Goal: Task Accomplishment & Management: Manage account settings

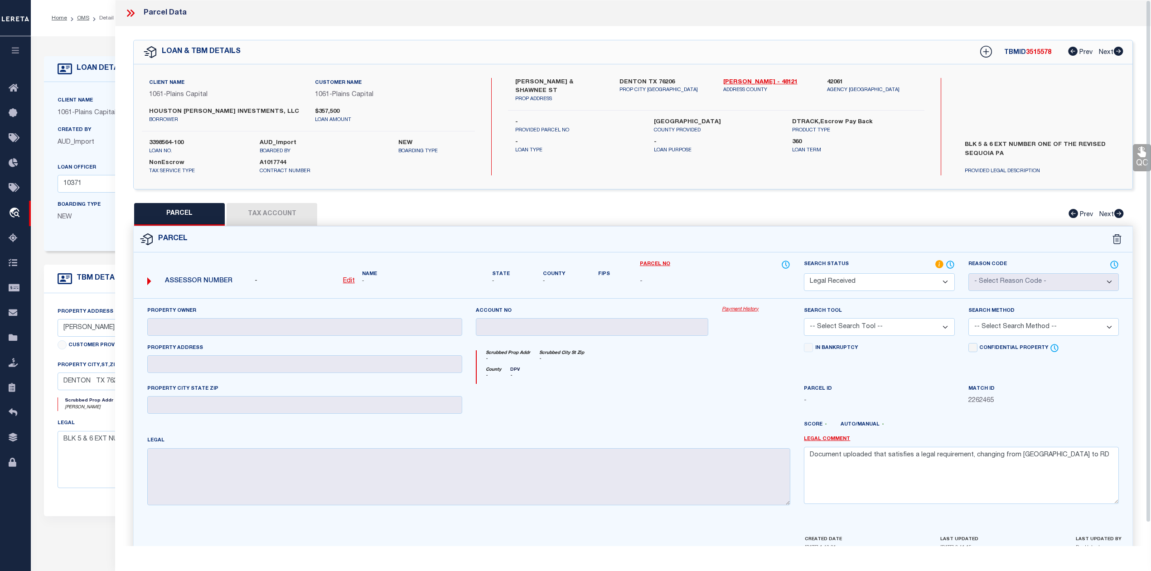
select select "200"
select select "RD"
select select "167161"
select select "3595"
select select "NonEscrow"
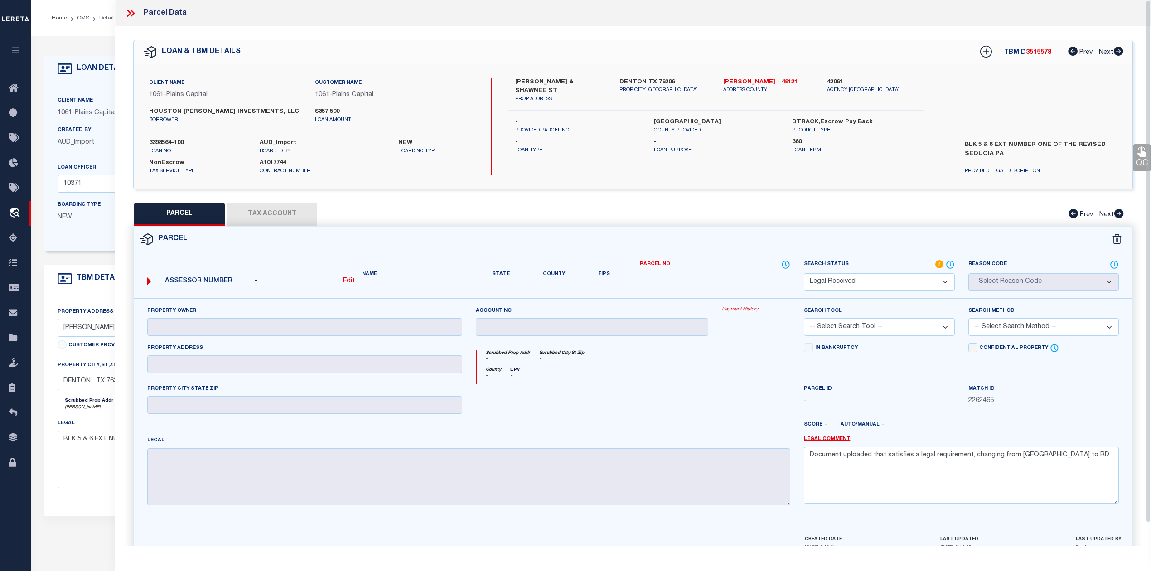
click at [681, 243] on div "Parcel" at bounding box center [633, 240] width 999 height 26
click at [135, 11] on icon at bounding box center [131, 13] width 12 height 12
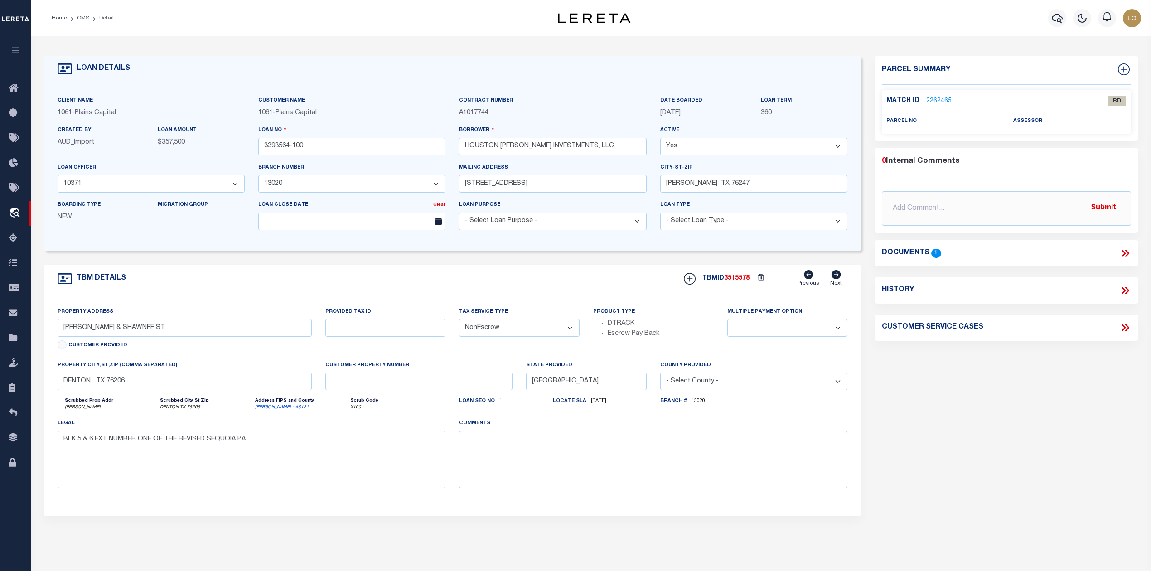
click at [131, 11] on div "Home OMS Detail" at bounding box center [273, 18] width 458 height 19
click at [85, 19] on link "OMS" at bounding box center [83, 17] width 12 height 5
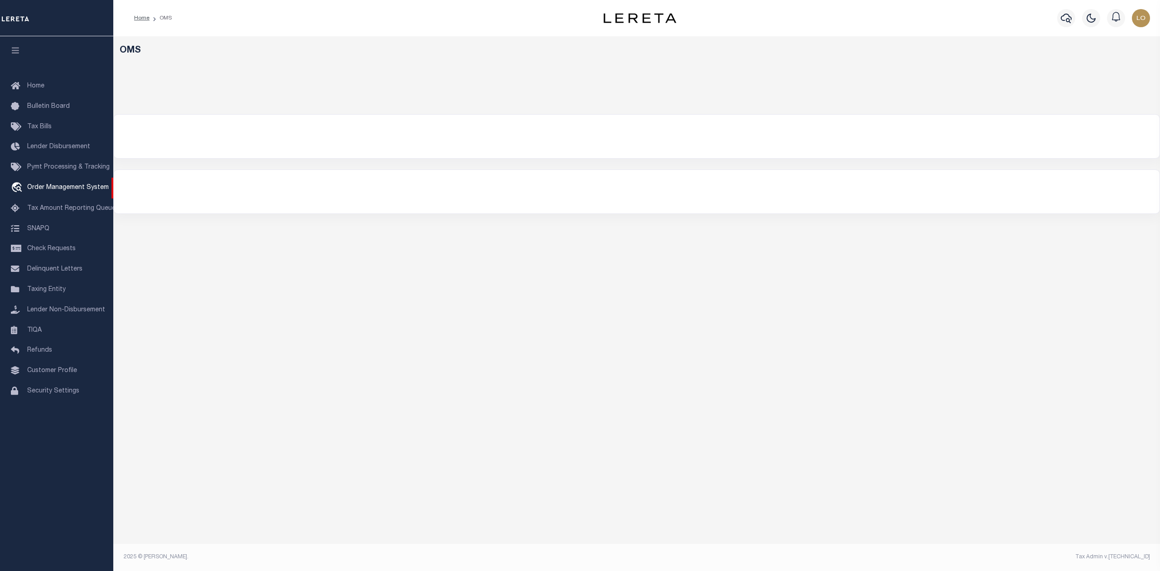
select select "200"
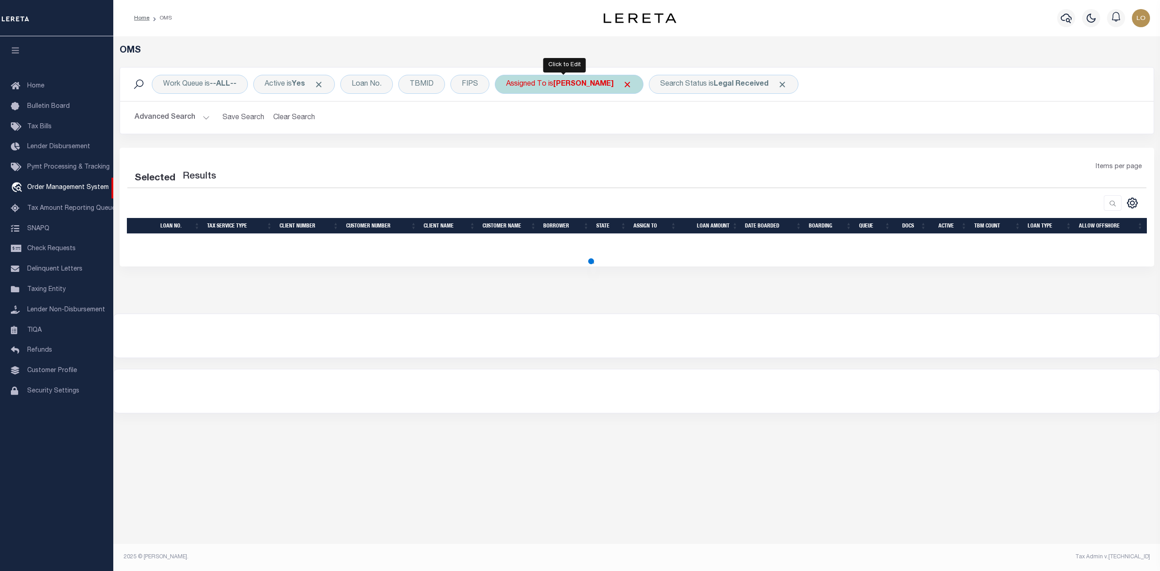
click at [543, 82] on div "Assigned To is Shaik Basha" at bounding box center [569, 84] width 149 height 19
select select "[PERSON_NAME]"
select select "200"
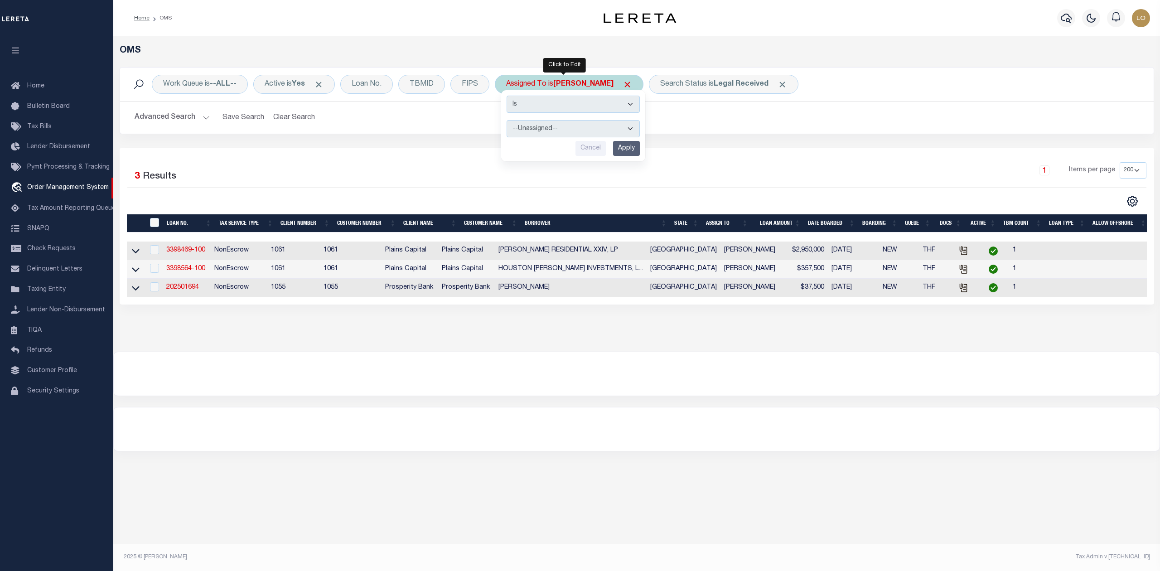
click at [590, 131] on select "--Unassigned-- Abdul Muzain Agustin Fernandez Ahmad Darwish Alberto Estrada All…" at bounding box center [573, 128] width 133 height 17
select select "[PERSON_NAME]"
click at [509, 121] on select "--Unassigned-- Abdul Muzain Agustin Fernandez Ahmad Darwish Alberto Estrada All…" at bounding box center [573, 128] width 133 height 17
click at [626, 150] on input "Apply" at bounding box center [626, 148] width 27 height 15
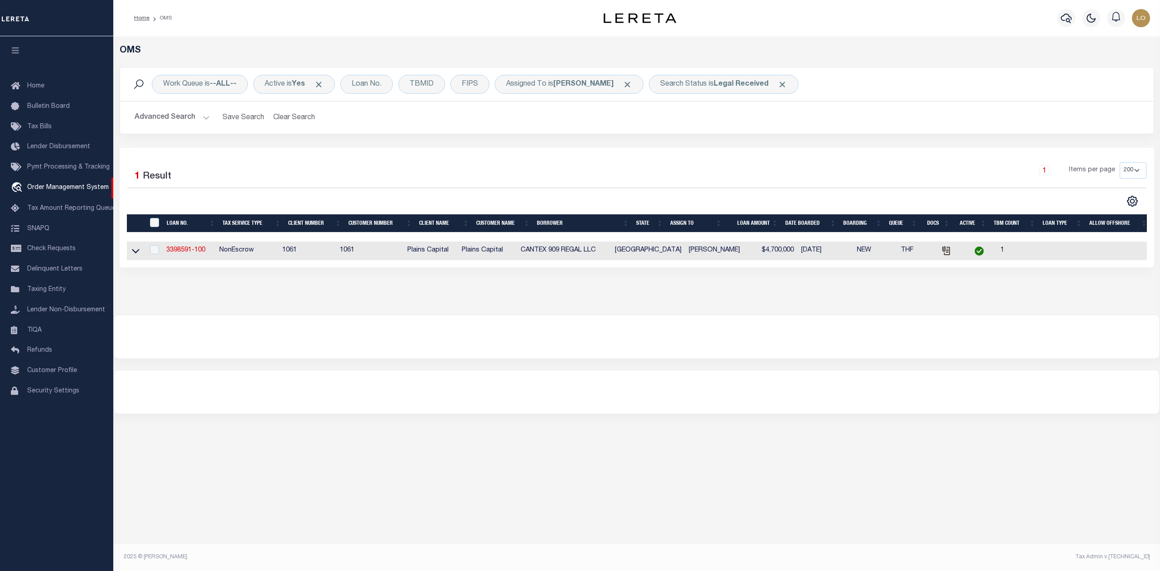
click at [524, 367] on div "OMS Work Queue is --ALL-- Active is Yes Loan No. TBMID FIPS Assigned To is Loke…" at bounding box center [636, 225] width 1047 height 378
click at [196, 252] on link "3398591-100" at bounding box center [185, 250] width 39 height 6
type input "3398591-100"
type input "CANTEX 909 REGAL LLC"
select select
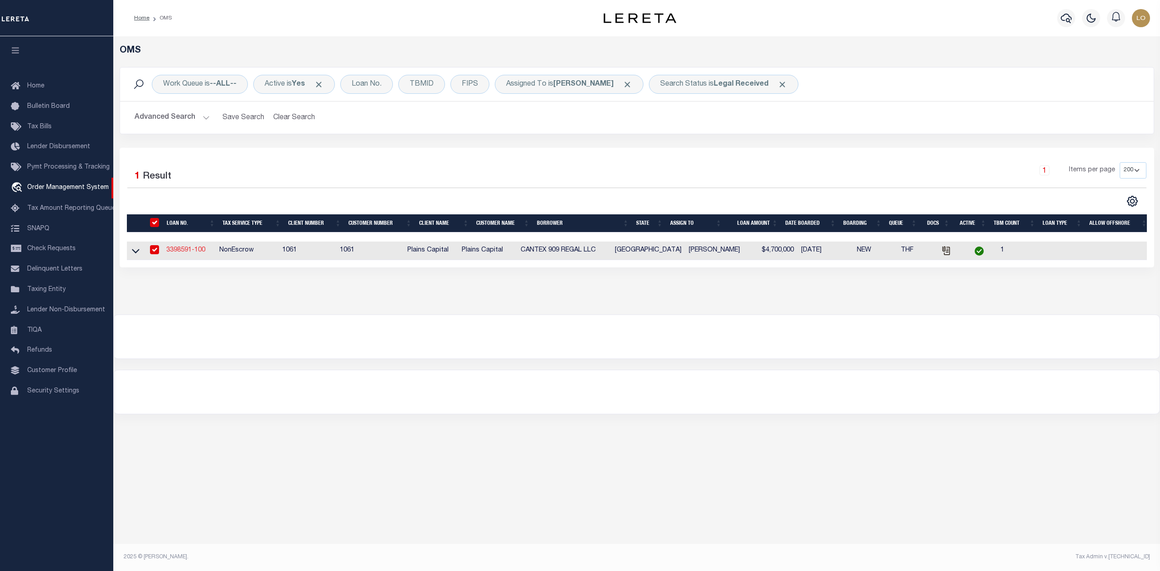
select select
type input "107 PITTSBURG ST"
type input "DALLAS TX 75207"
select select
select select "NonEscrow"
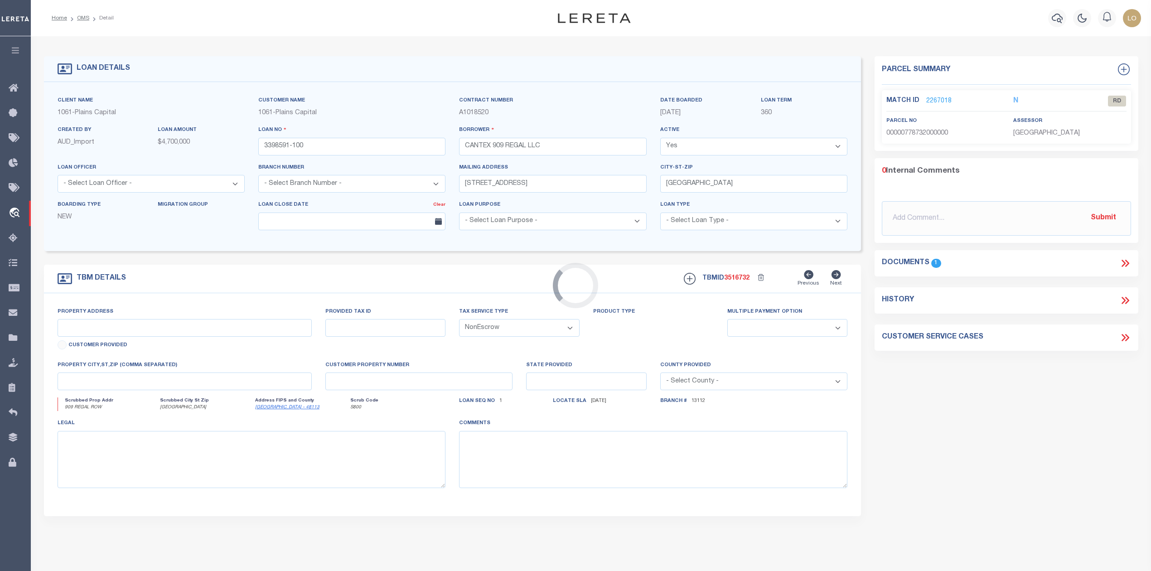
select select "167114"
select select "1470"
type input "909 REGAL ROW"
select select
type input "DALLAS TX 75247"
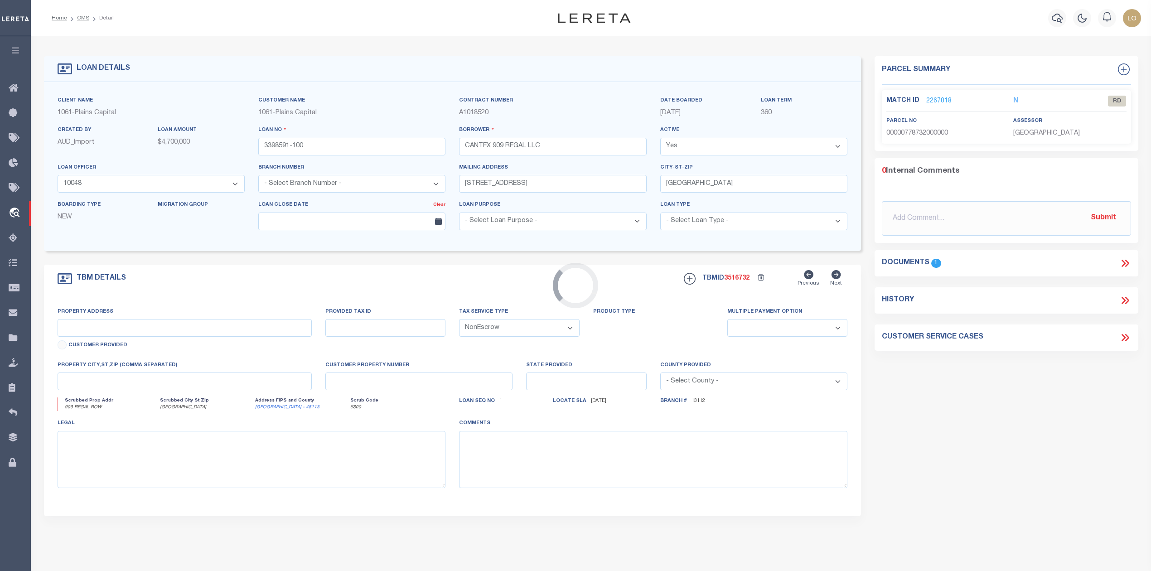
type input "[GEOGRAPHIC_DATA]"
select select
type textarea "A TRACT OF LAND IN JAMES MCLAUGHLIN SURV ABS 845,"
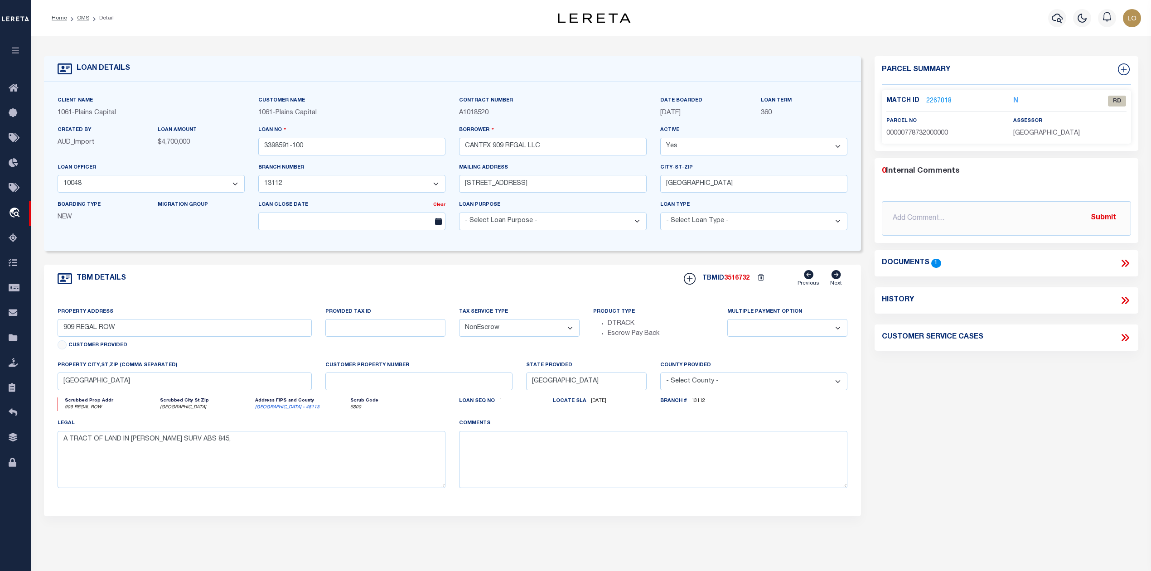
click at [956, 408] on div "Parcel Summary Match ID 2267018 N parcel no 00000778732000000 0" at bounding box center [1006, 303] width 277 height 495
click at [943, 100] on link "2267018" at bounding box center [939, 102] width 25 height 10
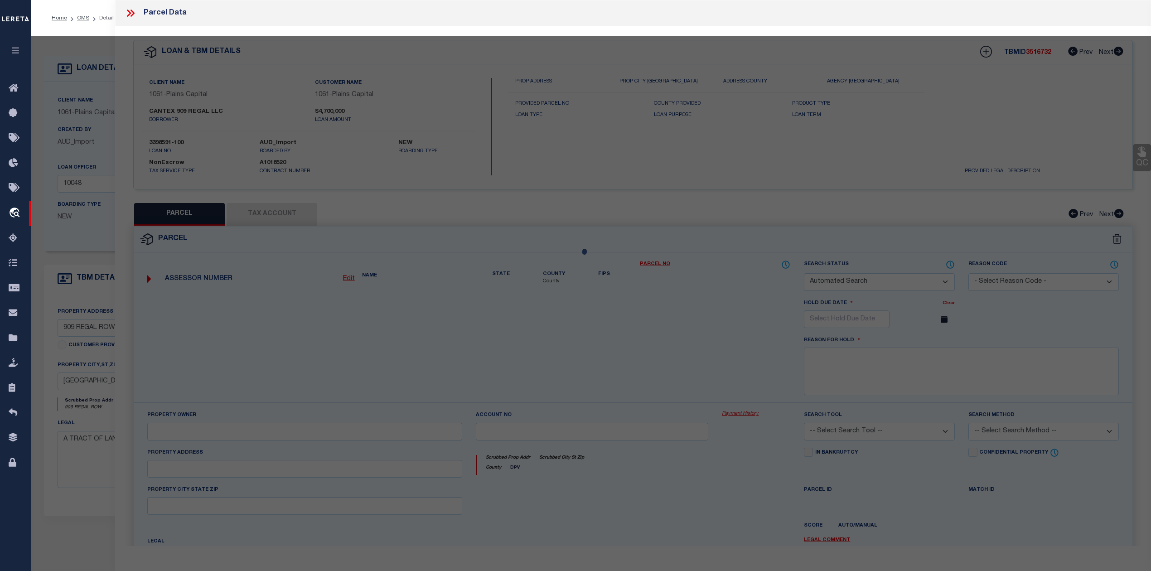
checkbox input "false"
select select "RD"
type input "SOSTECKE REAL ESTATE CO LTD"
select select "ATL"
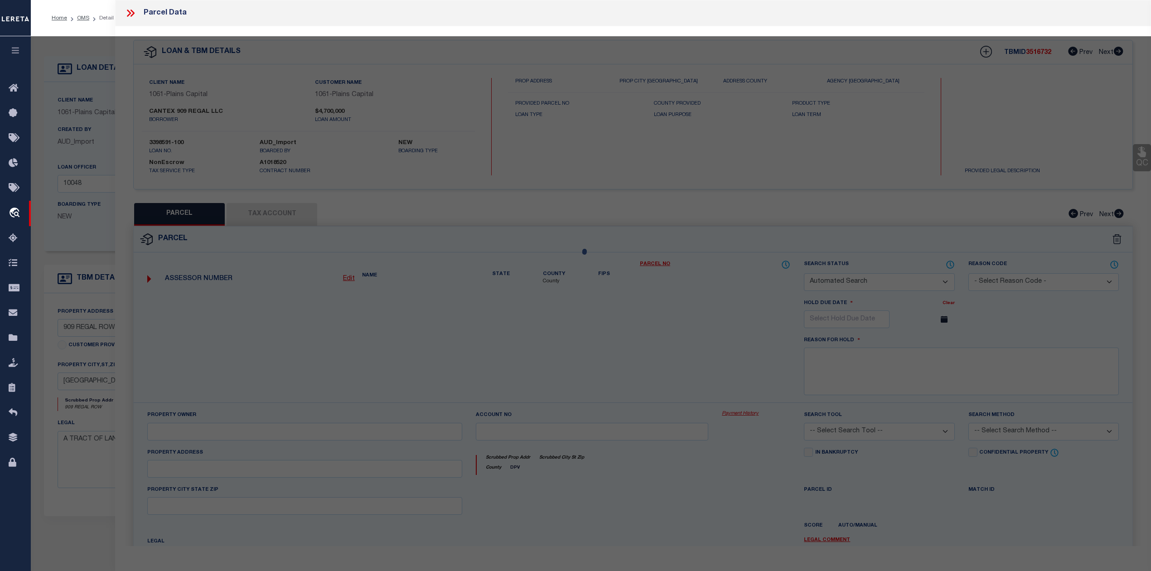
select select "ADD"
type input "909 REGAL ROW"
type input "DALLAS, TX 75247"
type textarea "BLK 9/7940; ADG BLK 21/7940 340X472.93X341.57X505.66 VOL99251/8296 DD122299 CO-…"
type textarea "Document uploaded that satisfies a legal requirement, changing from ND to RD"
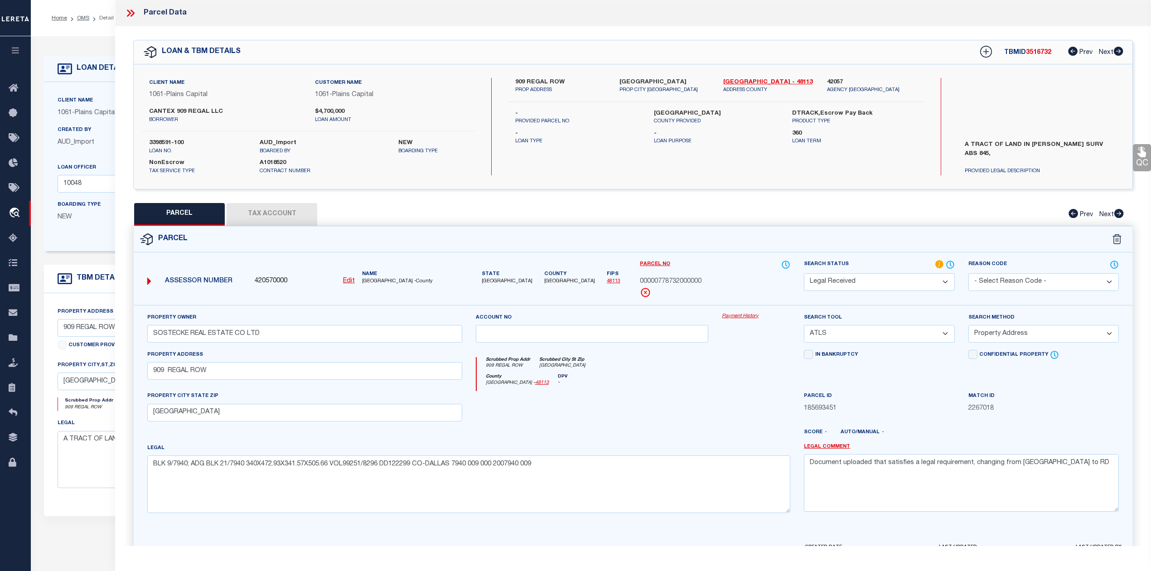
click at [439, 287] on div "Assessor Number 420570000 Edit Name DALLAS COUNTY -County" at bounding box center [305, 277] width 322 height 29
click at [515, 227] on div "Parcel" at bounding box center [633, 240] width 999 height 26
click at [728, 83] on link "Dallas - 48113" at bounding box center [768, 82] width 90 height 9
click at [539, 82] on label "909 REGAL ROW" at bounding box center [560, 82] width 90 height 9
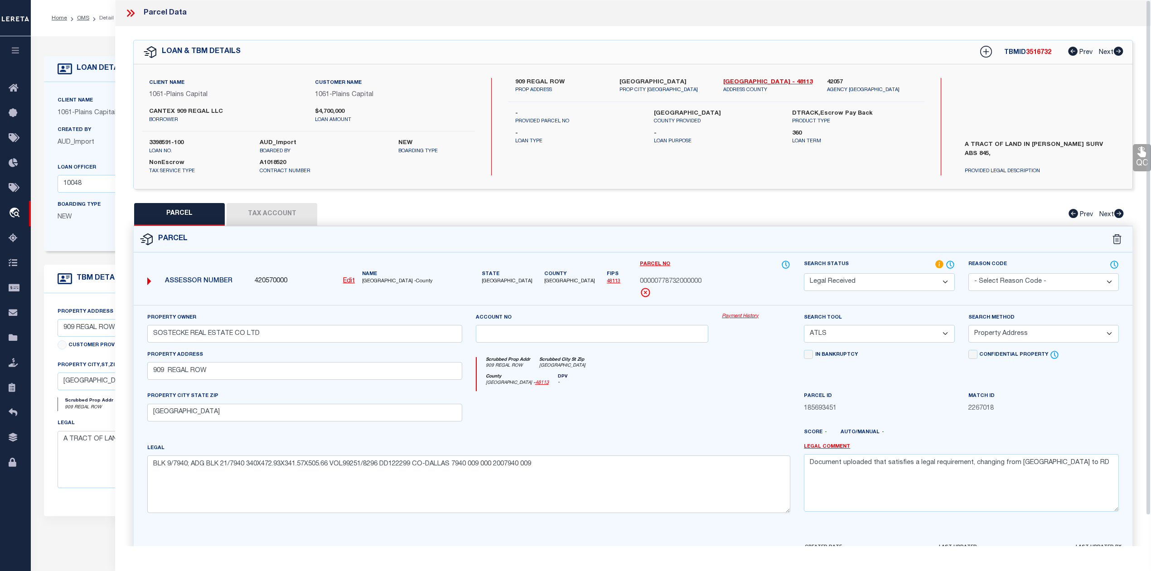
click at [539, 82] on label "909 REGAL ROW" at bounding box center [560, 82] width 90 height 9
copy label "REGAL"
click at [130, 11] on icon at bounding box center [131, 13] width 12 height 12
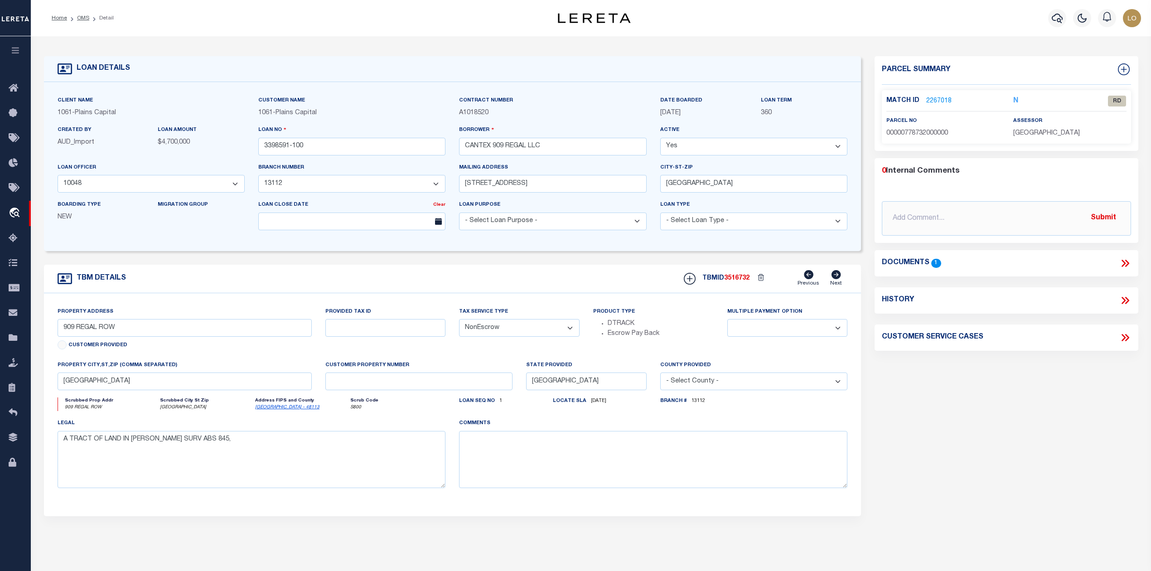
click at [1120, 263] on icon at bounding box center [1126, 263] width 12 height 12
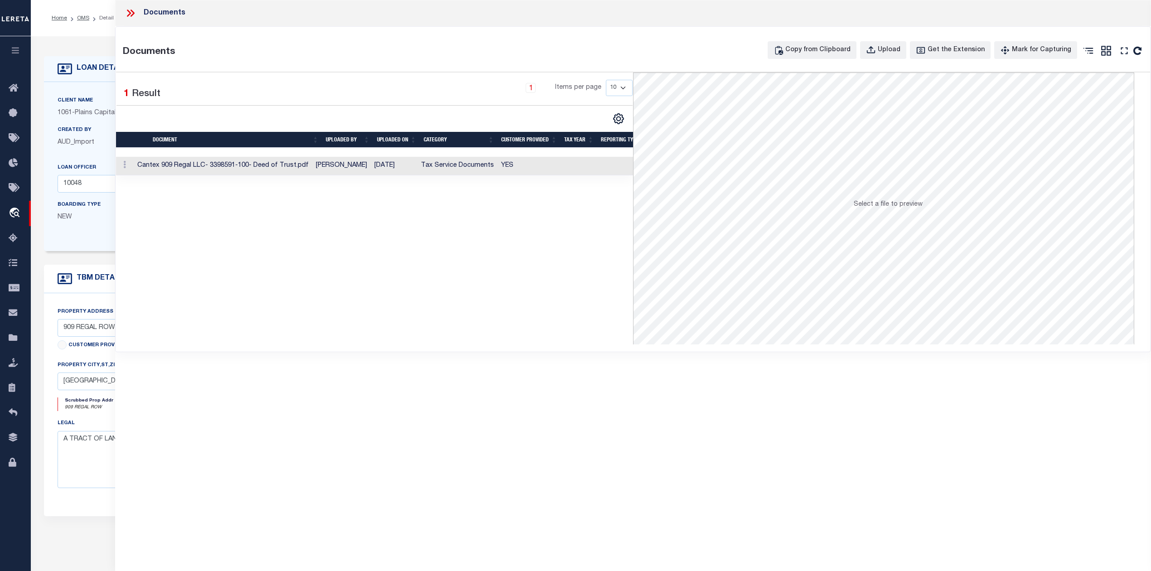
click at [275, 163] on td "Cantex 909 Regal LLC- 3398591-100- Deed of Trust.pdf" at bounding box center [223, 166] width 179 height 19
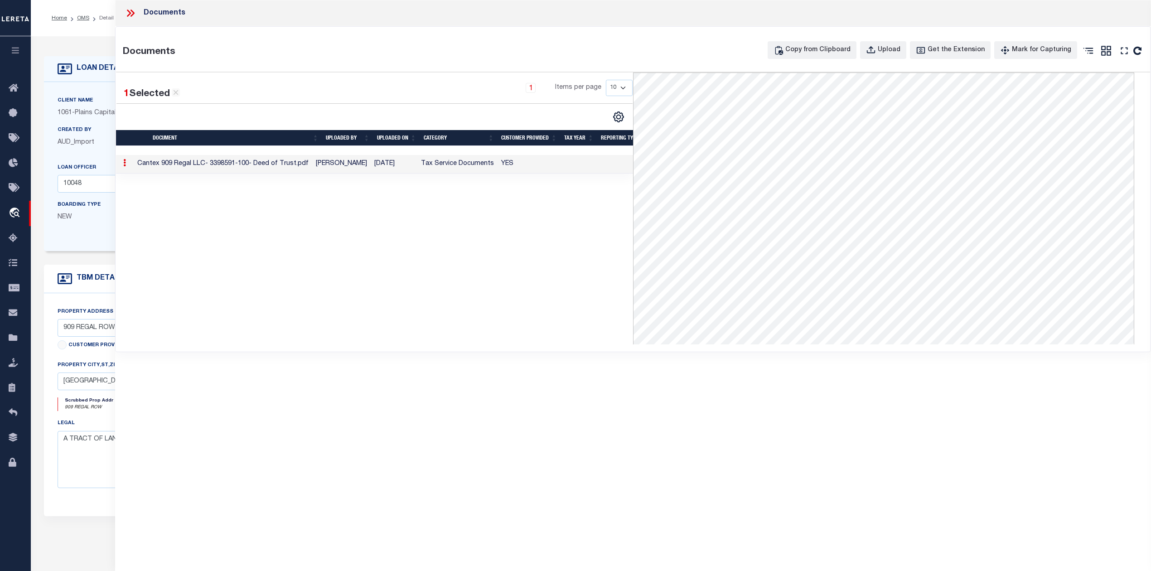
click at [369, 293] on div "1 Selected 1 Result 1 Items per page 10 25 50 100" at bounding box center [374, 209] width 517 height 272
click at [127, 15] on icon at bounding box center [129, 13] width 4 height 7
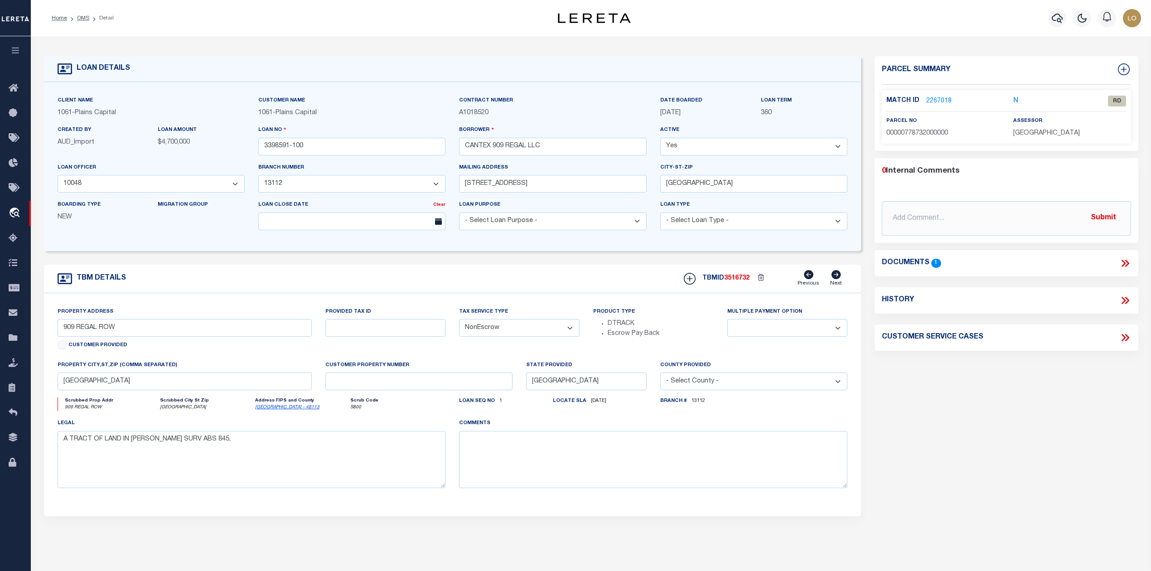
click at [943, 446] on div "Parcel Summary Match ID 2267018 N parcel no 00000778732000000 0" at bounding box center [1006, 303] width 277 height 495
click at [932, 99] on link "2267018" at bounding box center [939, 102] width 25 height 10
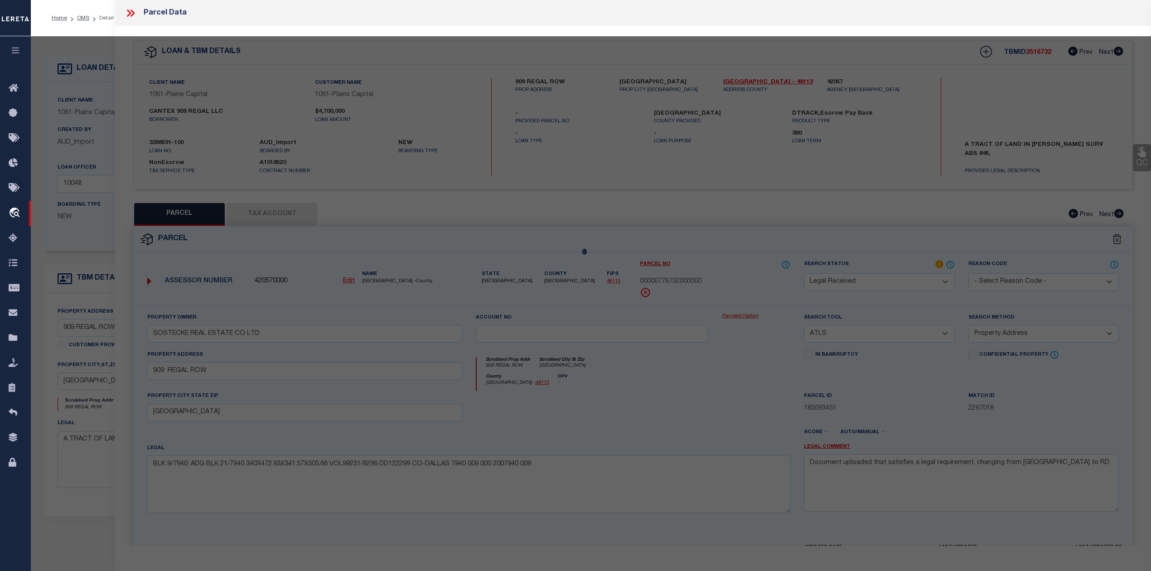
select select "AS"
select select
checkbox input "false"
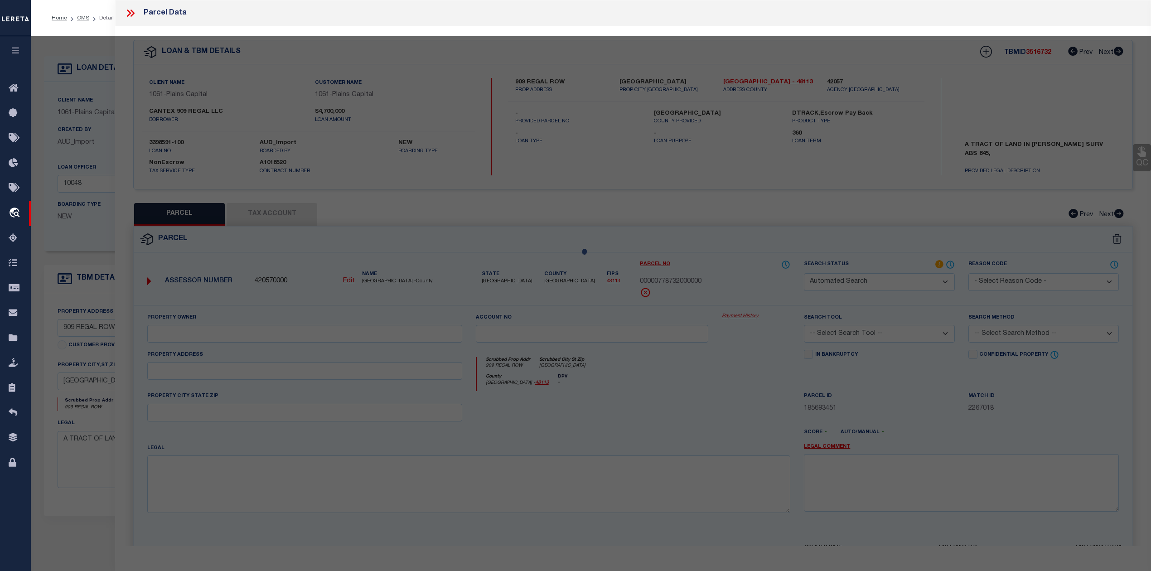
select select "RD"
type input "SOSTECKE REAL ESTATE CO LTD"
select select "ATL"
select select "ADD"
type input "909 REGAL ROW"
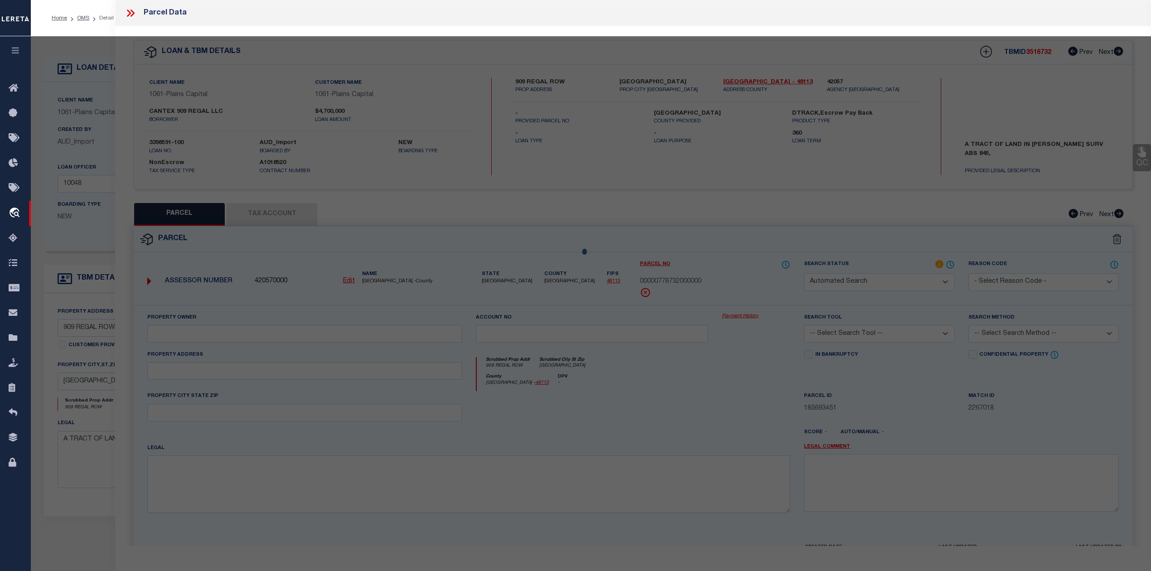
type input "DALLAS, TX 75247"
type textarea "BLK 9/7940; ADG BLK 21/7940 340X472.93X341.57X505.66 VOL99251/8296 DD122299 CO-…"
type textarea "Document uploaded that satisfies a legal requirement, changing from ND to RD"
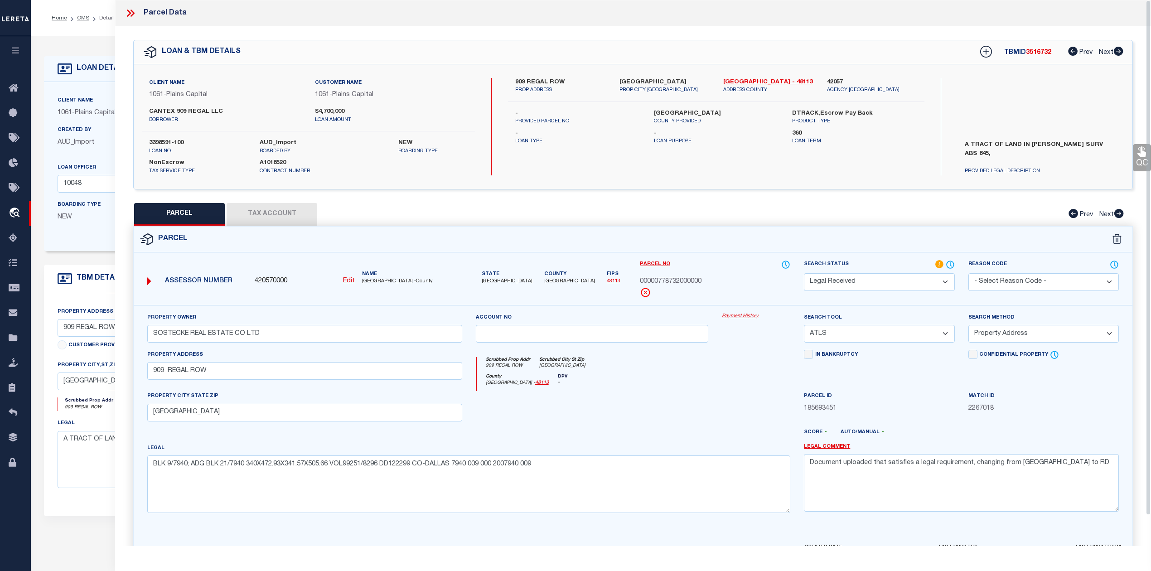
click at [677, 399] on div at bounding box center [592, 409] width 247 height 37
drag, startPoint x: 1043, startPoint y: 471, endPoint x: 809, endPoint y: 466, distance: 234.4
click at [809, 466] on textarea "Document uploaded that satisfies a legal requirement, changing from ND to RD" at bounding box center [961, 482] width 315 height 57
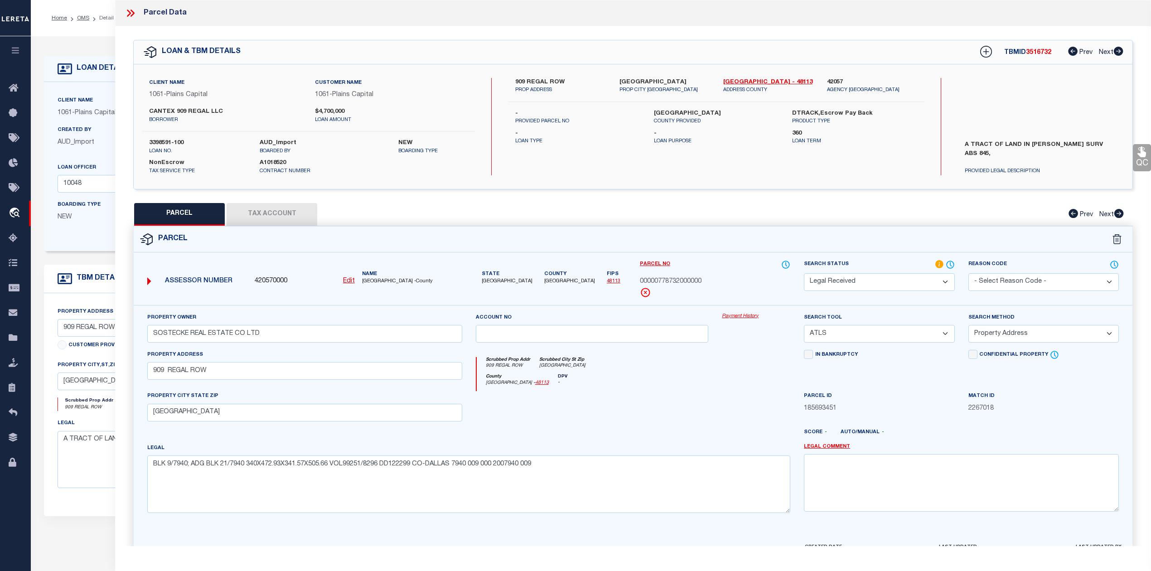
click at [715, 434] on div at bounding box center [674, 436] width 247 height 15
click at [608, 418] on div at bounding box center [592, 409] width 247 height 37
drag, startPoint x: 205, startPoint y: 378, endPoint x: 126, endPoint y: 372, distance: 80.0
click at [126, 372] on div "QC QC QC" at bounding box center [633, 314] width 1036 height 576
paste input "text"
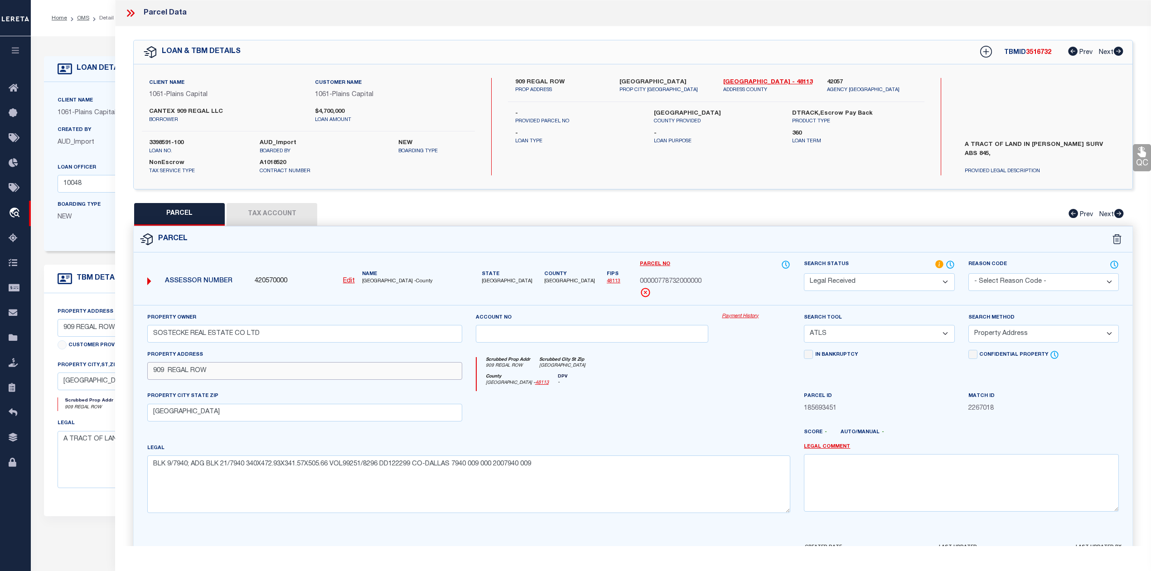
click at [167, 374] on input "909 REGAL ROW" at bounding box center [304, 371] width 315 height 18
type input "909 REGAL ROW"
click at [617, 405] on div at bounding box center [592, 409] width 247 height 37
drag, startPoint x: 215, startPoint y: 416, endPoint x: 119, endPoint y: 410, distance: 96.3
click at [119, 410] on div "QC QC QC" at bounding box center [633, 314] width 1036 height 576
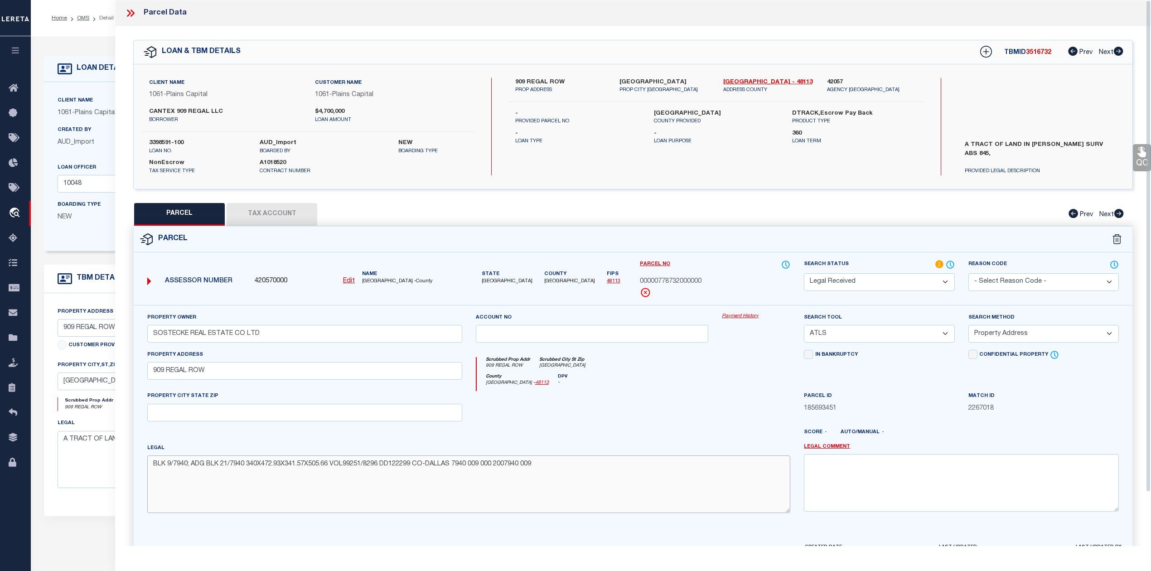
click at [545, 488] on textarea "BLK 9/7940; ADG BLK 21/7940 340X472.93X341.57X505.66 VOL99251/8296 DD122299 CO-…" at bounding box center [468, 484] width 643 height 57
paste textarea "1: BLK 9/7940; ADG BLK 21/7940 2: 340X472.93X341.57X505.66 3: 4: VOL99251/8296 …"
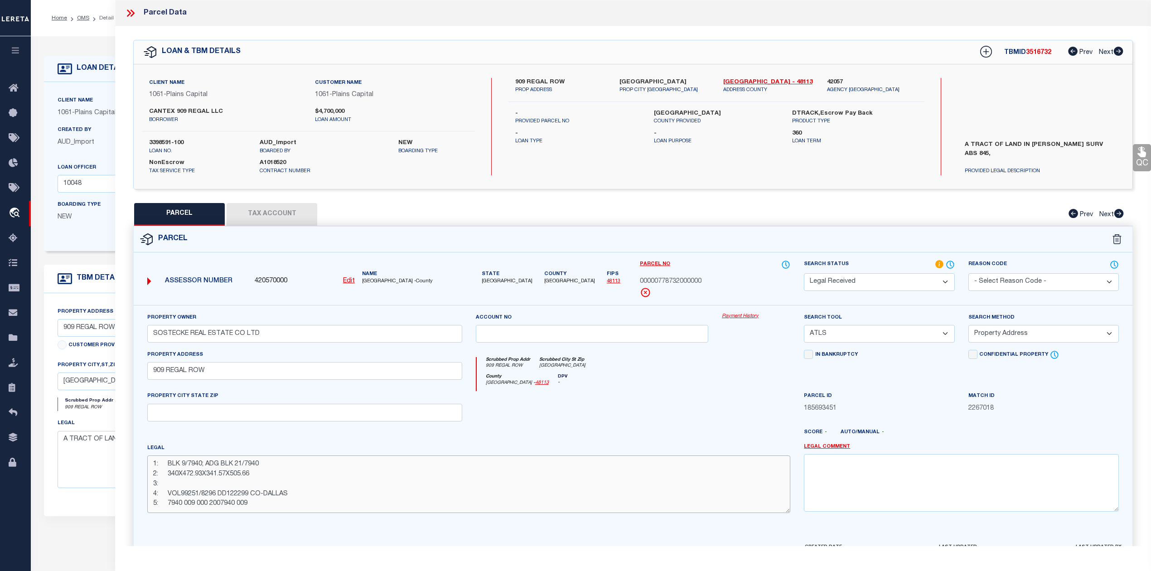
type textarea "1: BLK 9/7940; ADG BLK 21/7940 2: 340X472.93X341.57X505.66 3: 4: VOL99251/8296 …"
click at [766, 374] on div "Scrubbed Prop Addr 909 REGAL ROW Scrubbed City St Zip DALLAS, TX 75247" at bounding box center [634, 365] width 314 height 17
click at [824, 335] on select "-- Select Search Tool -- 3rd Party Website Agency File Agency Website ATLS CNV-…" at bounding box center [879, 334] width 150 height 18
select select "AGW"
click at [804, 326] on select "-- Select Search Tool -- 3rd Party Website Agency File Agency Website ATLS CNV-…" at bounding box center [879, 334] width 150 height 18
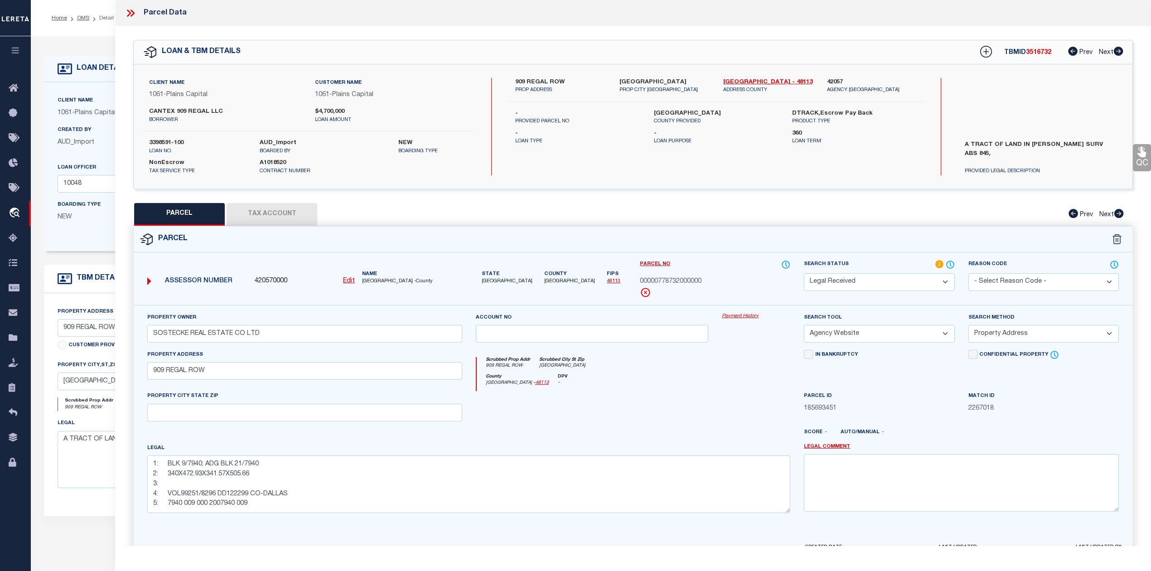
click at [717, 407] on div at bounding box center [756, 409] width 82 height 37
click at [998, 338] on select "-- Select Search Method -- Property Address Legal Liability Info Provided" at bounding box center [1044, 334] width 150 height 18
select select "LEG"
click at [969, 326] on select "-- Select Search Method -- Property Address Legal Liability Info Provided" at bounding box center [1044, 334] width 150 height 18
click at [677, 427] on div at bounding box center [592, 409] width 247 height 37
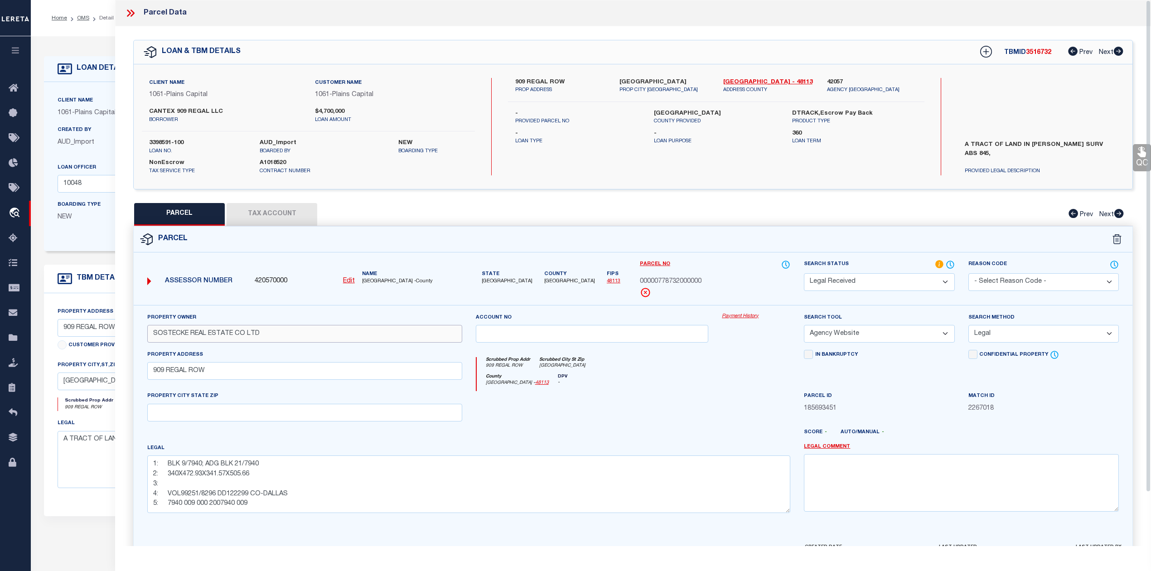
click at [272, 335] on input "SOSTECKE REAL ESTATE CO LTD" at bounding box center [304, 334] width 315 height 18
paste input "ACKE REAL EST"
type input "SOSTACKE REAL EST CO LTD"
click at [634, 407] on div at bounding box center [592, 409] width 247 height 37
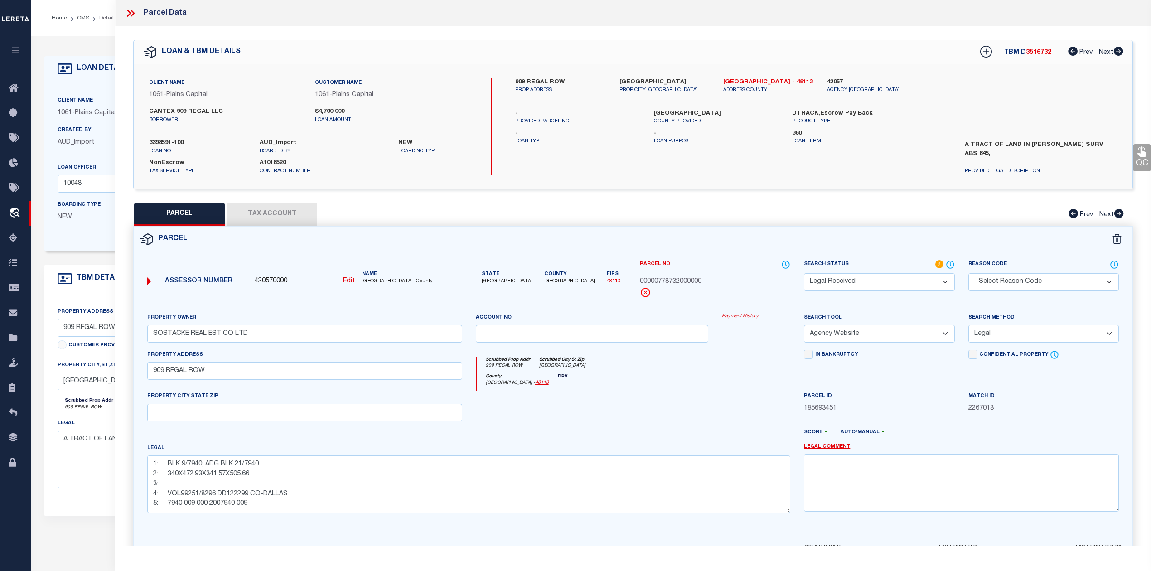
scroll to position [59, 0]
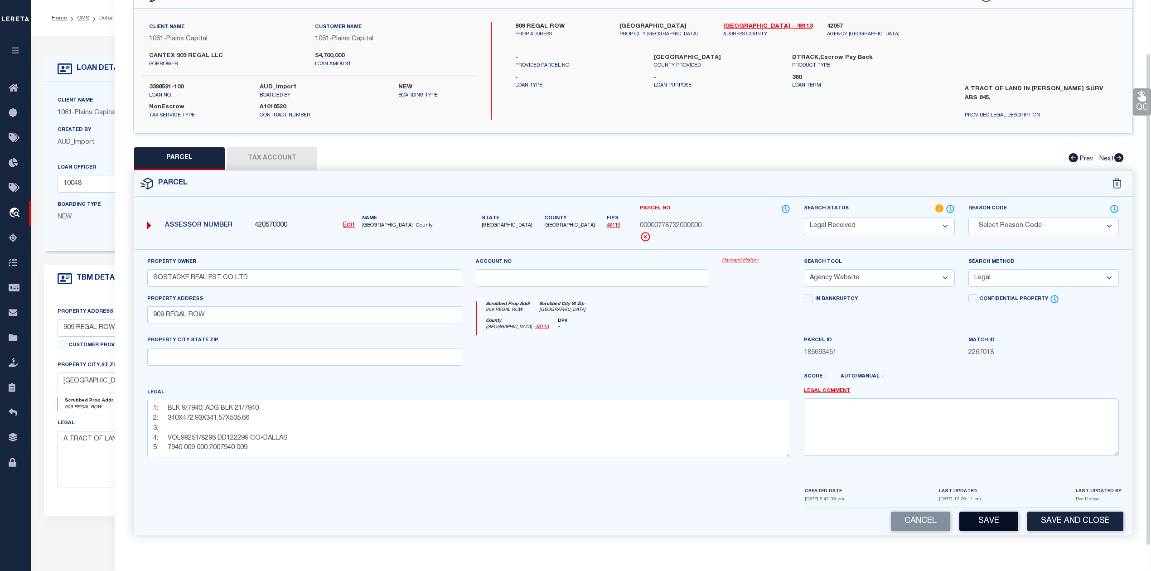
click at [968, 517] on button "Save" at bounding box center [989, 521] width 59 height 19
click at [635, 365] on div at bounding box center [592, 353] width 247 height 37
select select "AS"
select select
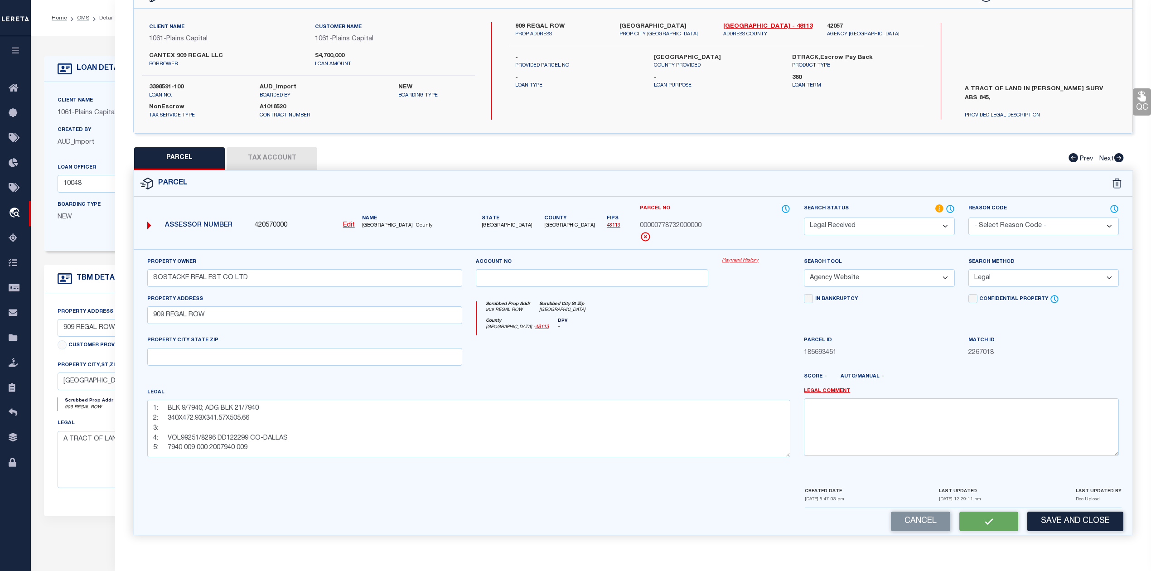
checkbox input "false"
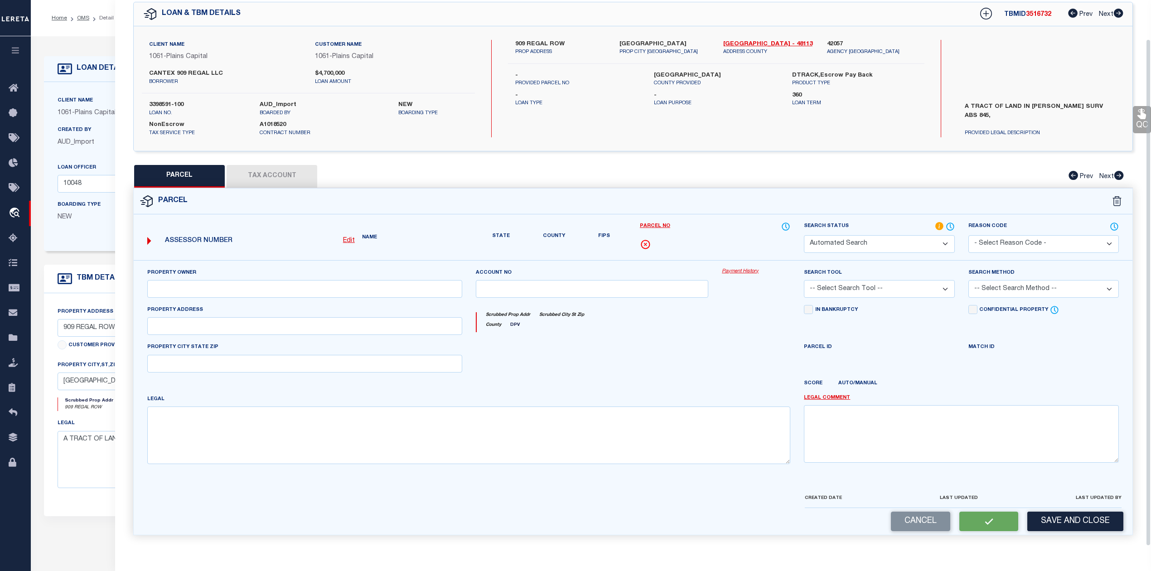
select select "RD"
type input "SOSTACKE REAL EST CO LTD"
select select "AGW"
select select "LEG"
type input "909 REGAL ROW"
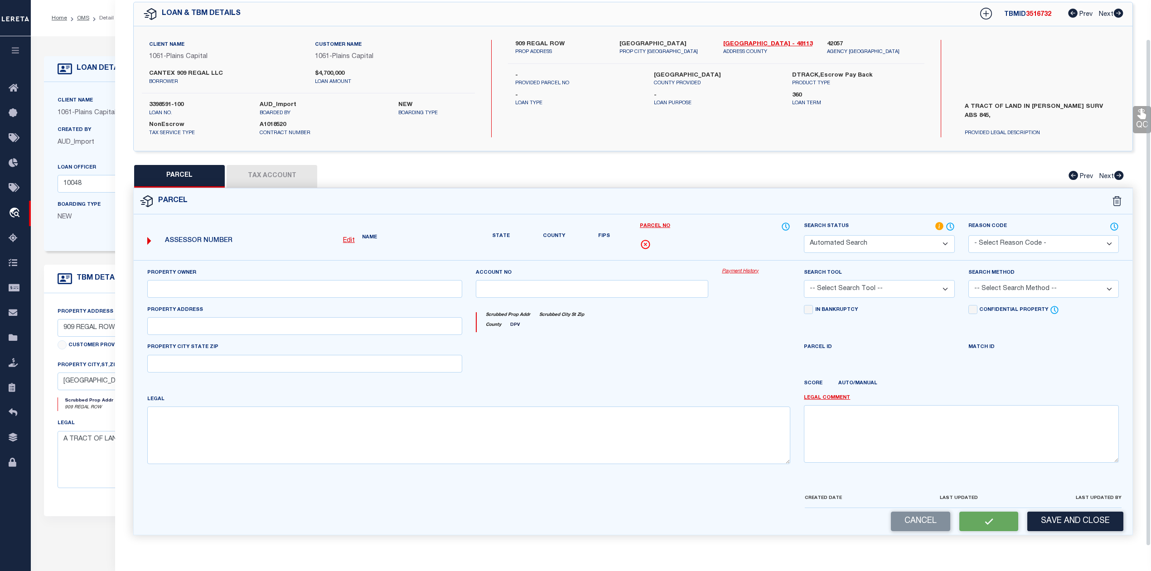
type textarea "1: BLK 9/7940; ADG BLK 21/7940 2: 340X472.93X341.57X505.66 3: 4: VOL99251/8296 …"
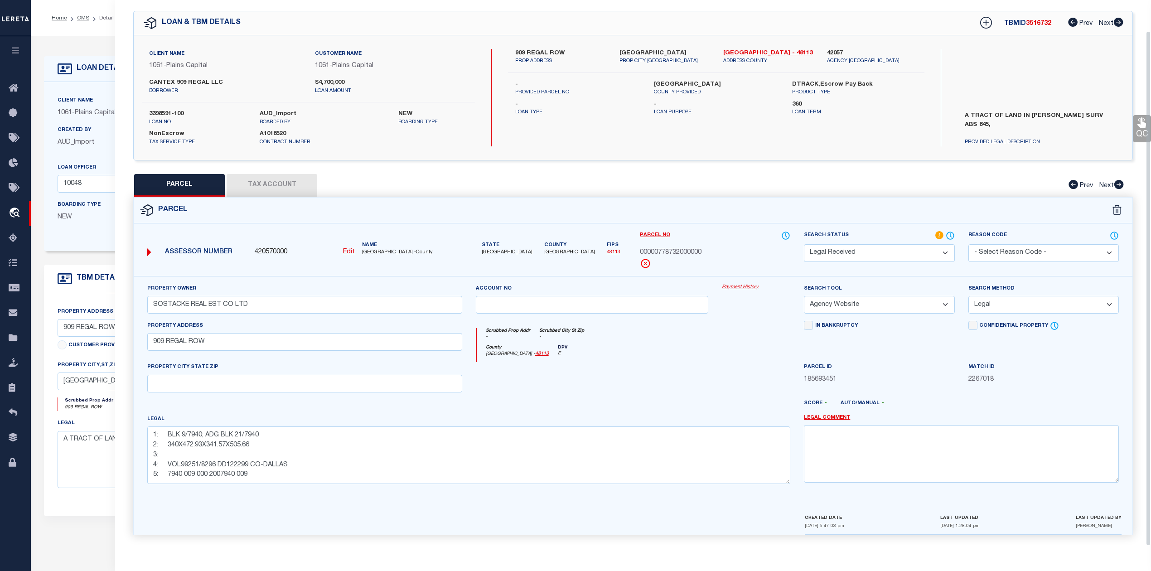
click at [265, 176] on button "Tax Account" at bounding box center [272, 185] width 91 height 23
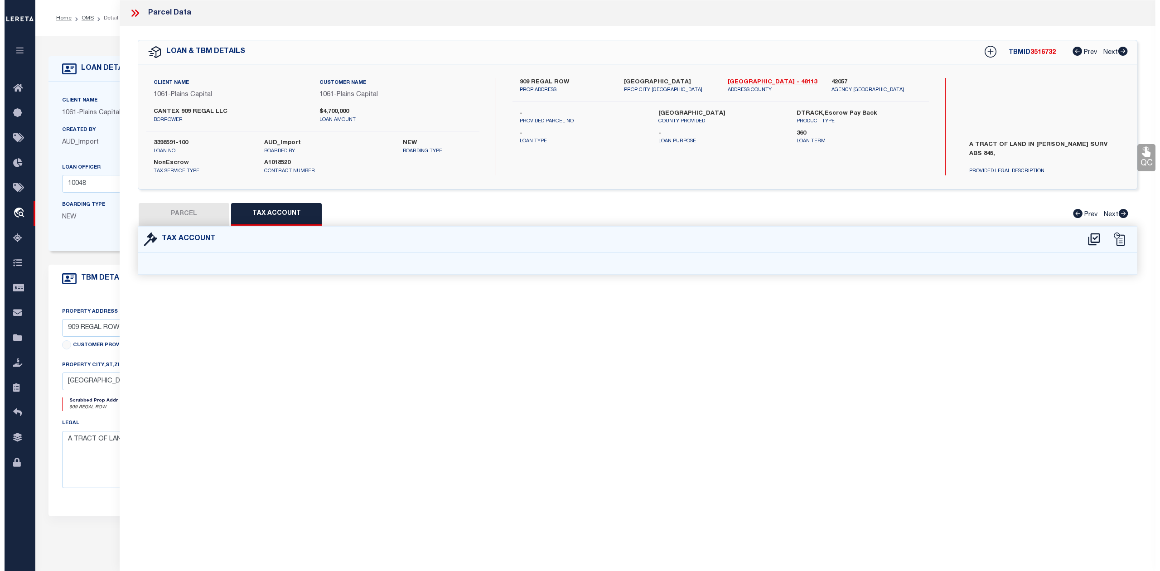
scroll to position [0, 0]
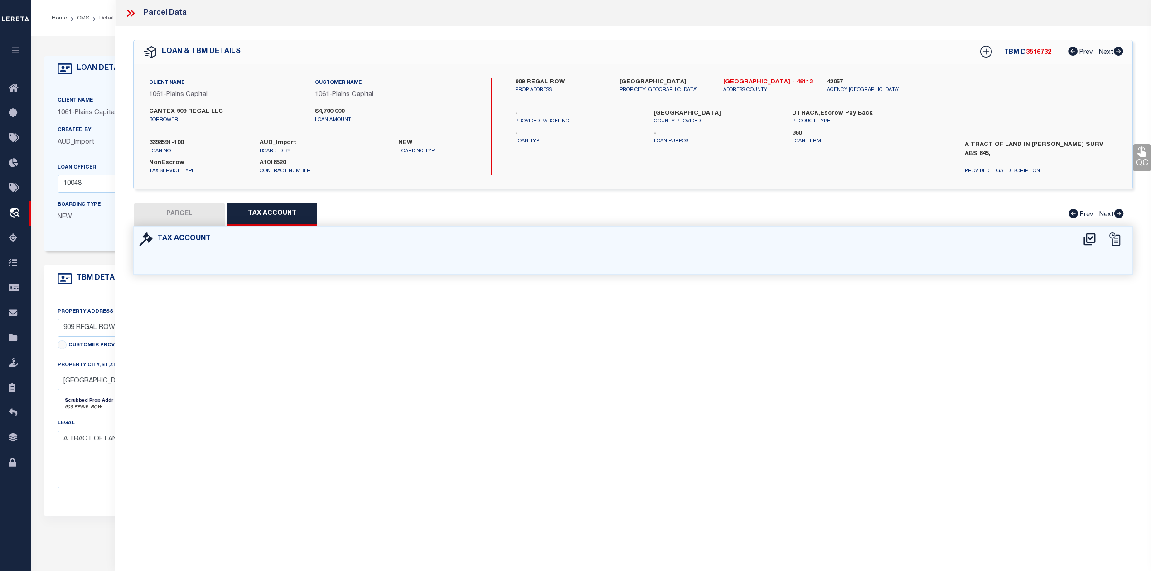
select select "100"
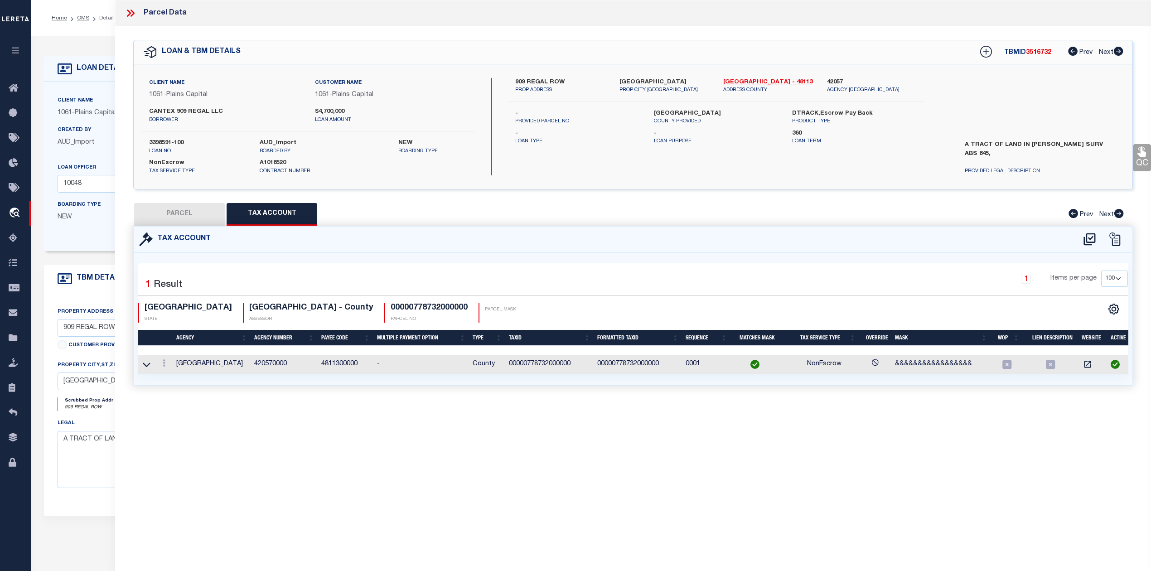
click at [534, 446] on div "Parcel Data QC QC QC - Select Status - Ready to QC" at bounding box center [633, 273] width 1036 height 546
click at [146, 365] on icon at bounding box center [147, 365] width 8 height 10
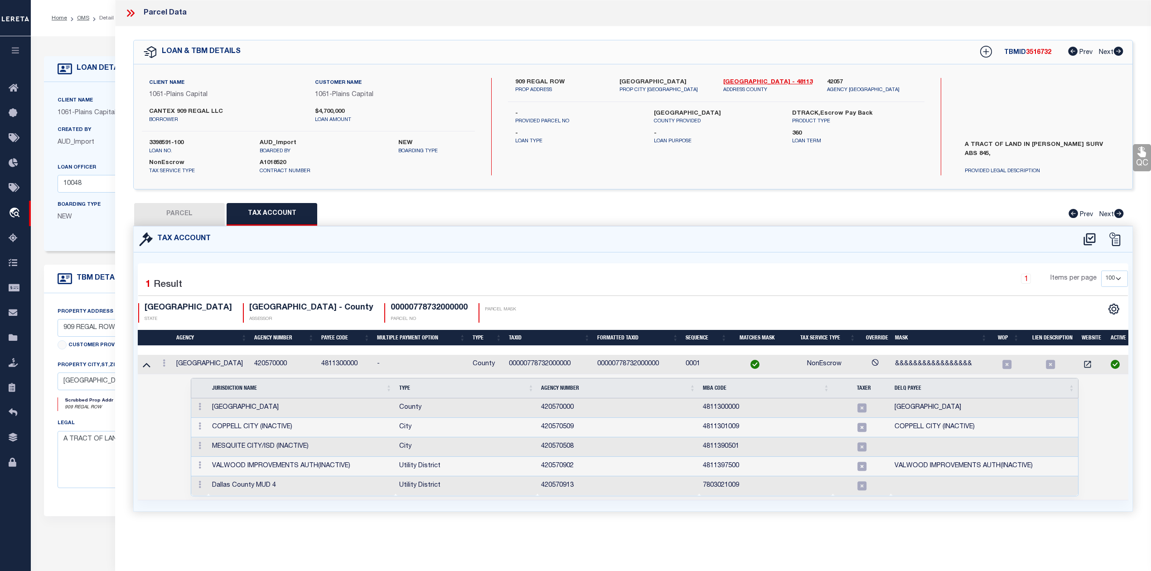
click at [628, 216] on div "PARCEL Tax Account Prev Next" at bounding box center [633, 214] width 1000 height 23
click at [631, 254] on div "Selected 1 Result 1 Items per page 10 25 50 100 TX STATE" at bounding box center [633, 381] width 999 height 259
click at [1086, 239] on icon at bounding box center [1089, 239] width 15 height 15
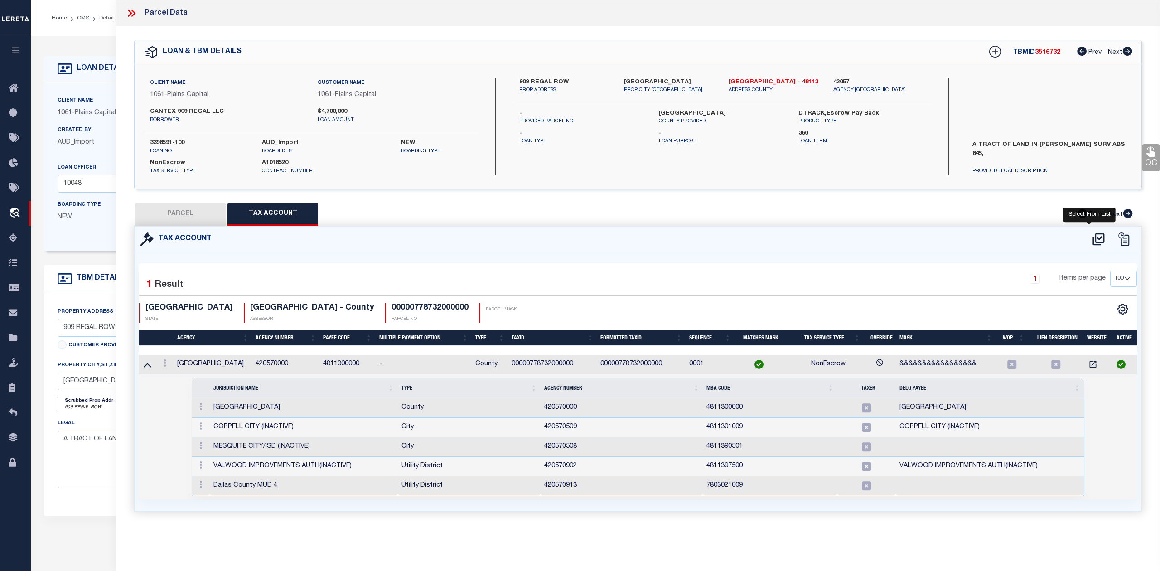
select select "100"
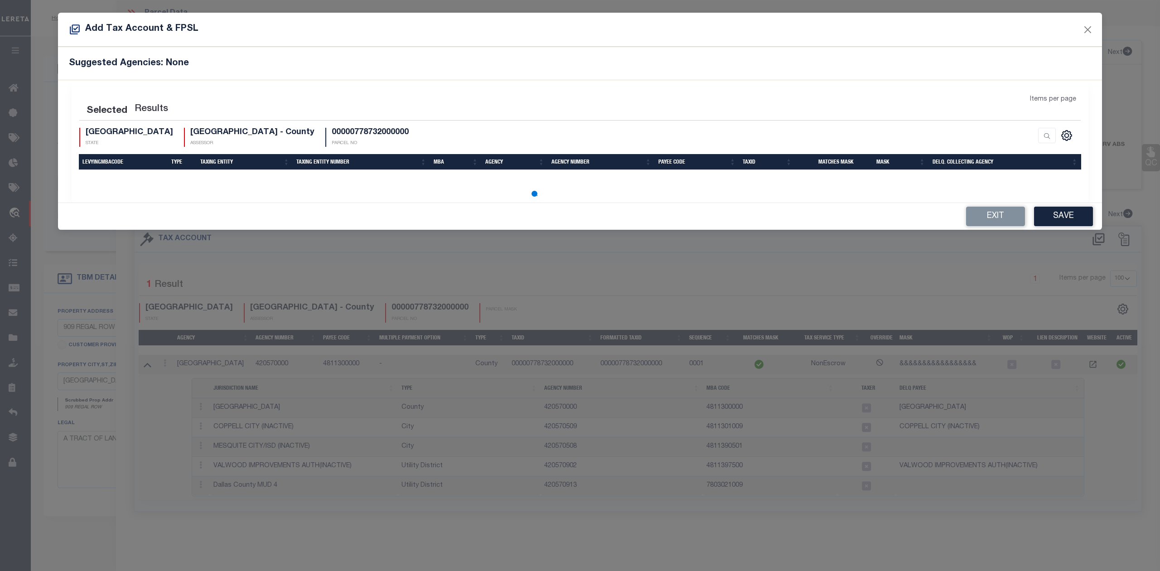
select select "100"
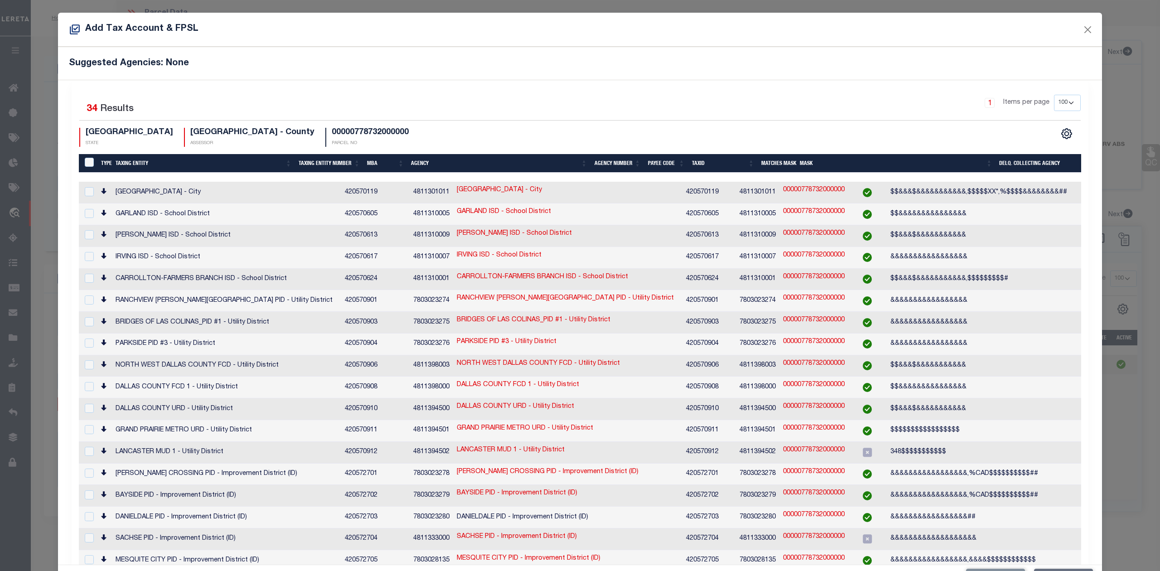
click at [665, 94] on div "Selected 34 Results 1 Items per page 10 25 50 100 200 TX STATE" at bounding box center [580, 502] width 1017 height 845
click at [577, 82] on div "Selected 34 Results 1 Items per page 10 25 50 100 200 TX STATE" at bounding box center [580, 502] width 1017 height 845
click at [1082, 27] on button "Close" at bounding box center [1088, 30] width 12 height 12
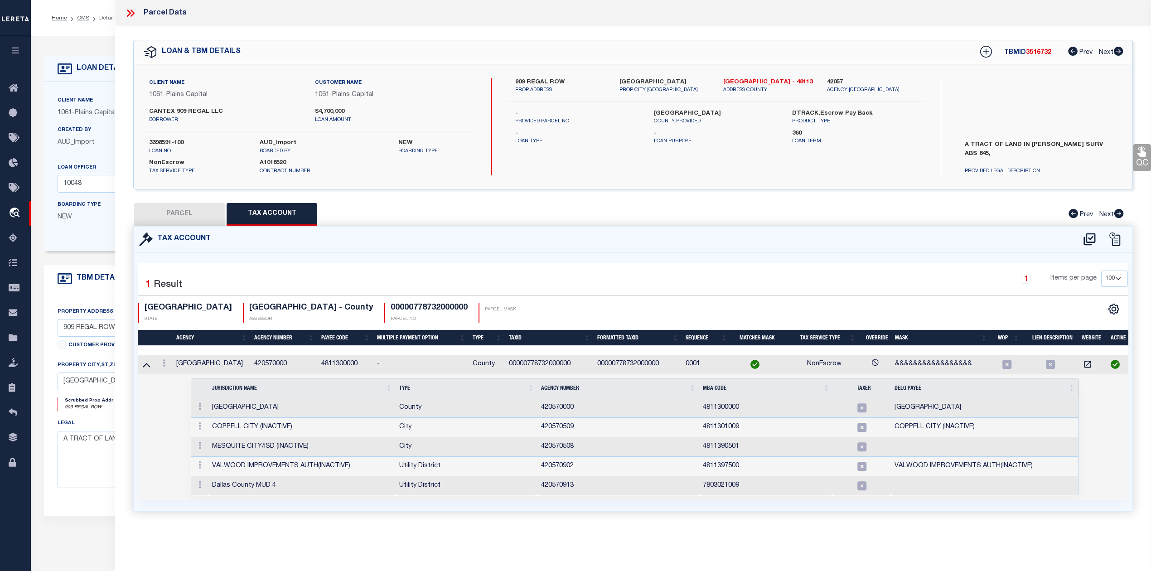
click at [672, 242] on div "Tax Account" at bounding box center [633, 240] width 999 height 26
click at [180, 214] on button "PARCEL" at bounding box center [179, 214] width 91 height 23
select select "AS"
select select
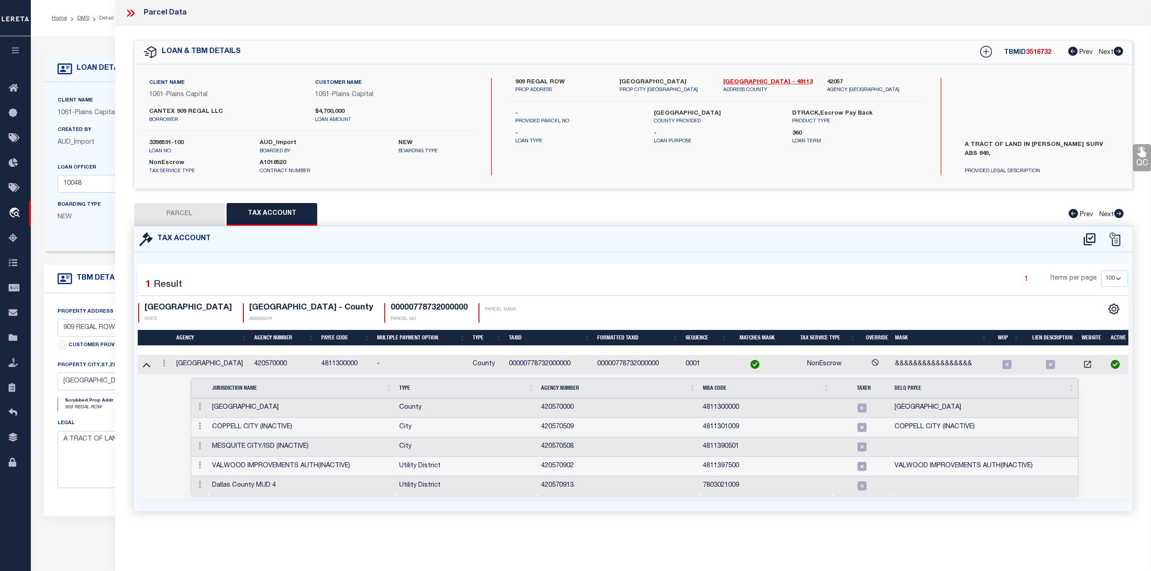
checkbox input "false"
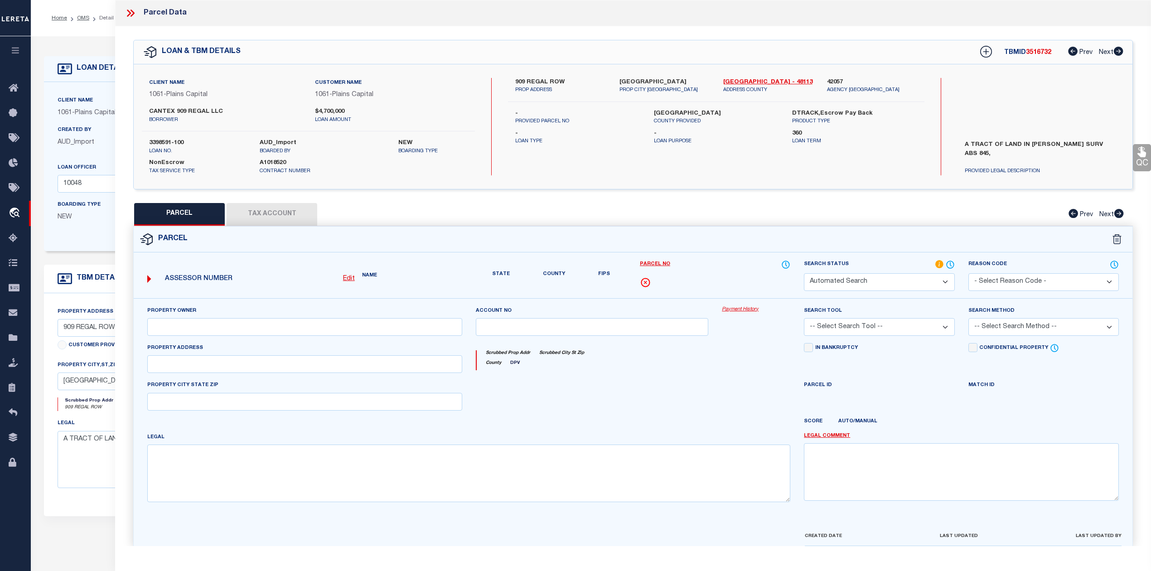
select select "RD"
type input "SOSTACKE REAL EST CO LTD"
select select "AGW"
select select "LEG"
type input "909 REGAL ROW"
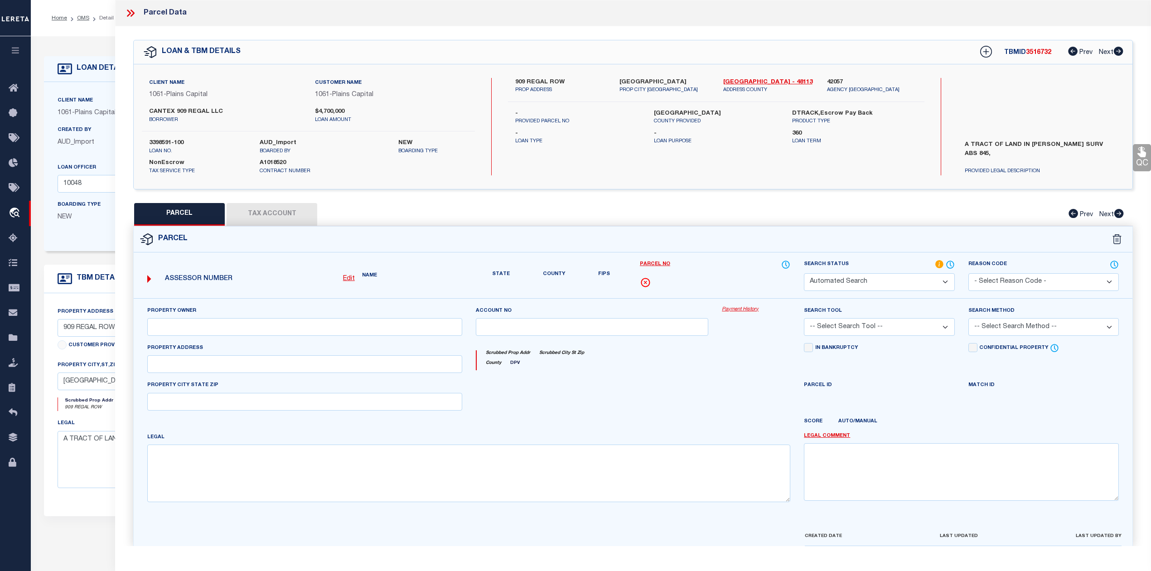
type textarea "1: BLK 9/7940; ADG BLK 21/7940 2: 340X472.93X341.57X505.66 3: 4: VOL99251/8296 …"
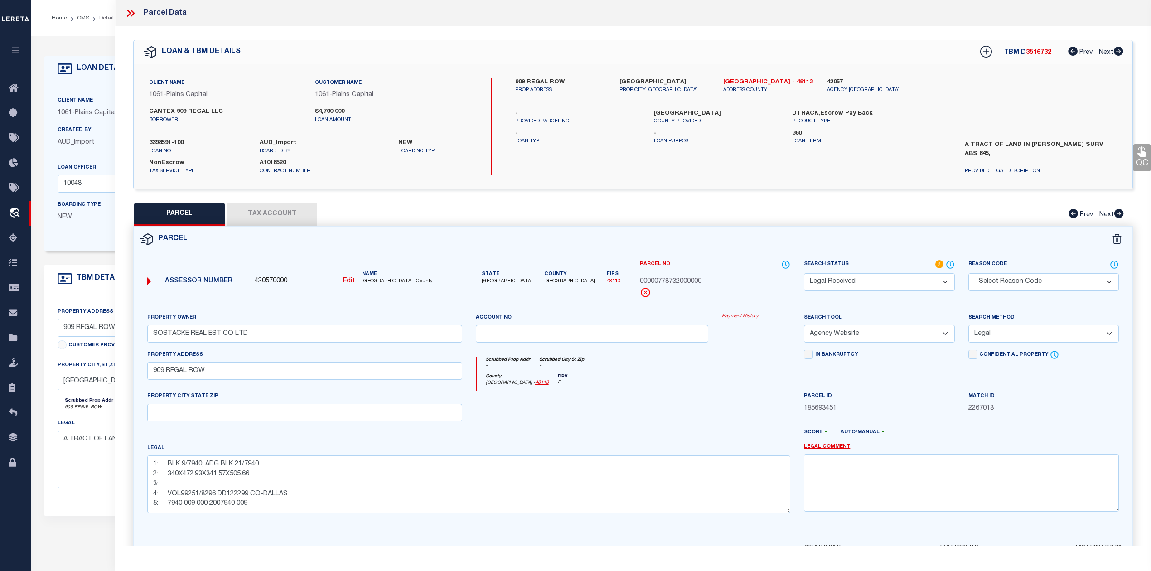
click at [460, 239] on div "Parcel" at bounding box center [633, 240] width 999 height 26
click at [862, 284] on select "Automated Search Bad Parcel Complete Duplicate Parcel High Dollar Reporting In …" at bounding box center [879, 282] width 150 height 18
click at [804, 273] on select "Automated Search Bad Parcel Complete Duplicate Parcel High Dollar Reporting In …" at bounding box center [879, 282] width 150 height 18
click at [695, 428] on div at bounding box center [592, 409] width 247 height 37
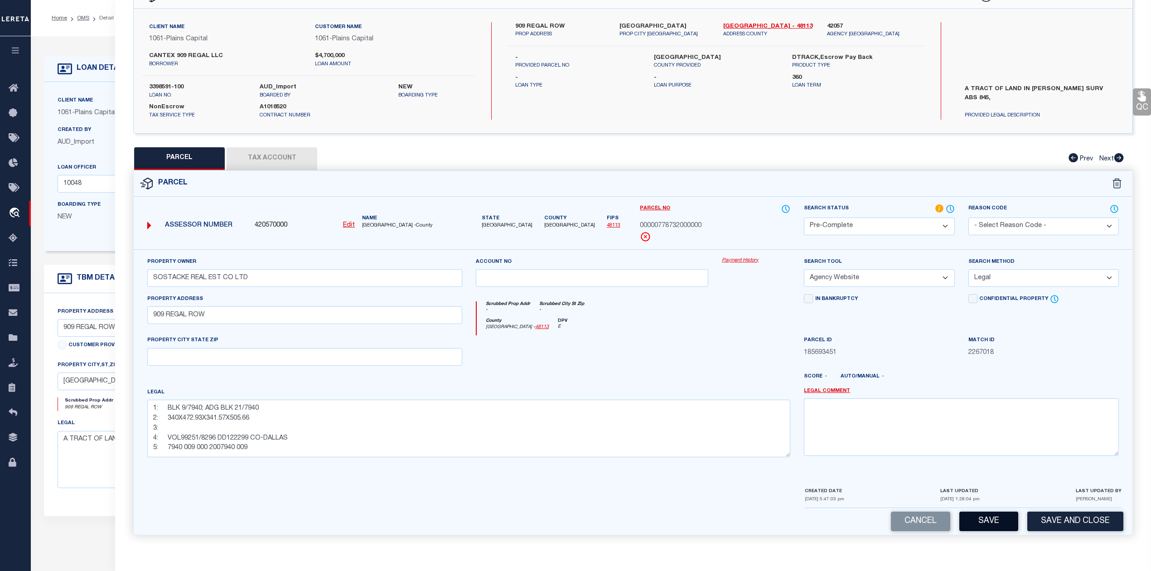
click at [971, 513] on button "Save" at bounding box center [989, 521] width 59 height 19
click at [757, 392] on div "Legal 1: BLK 9/7940; ADG BLK 21/7940 2: 340X472.93X341.57X505.66 3: 4: VOL99251…" at bounding box center [468, 423] width 643 height 70
select select "AS"
select select
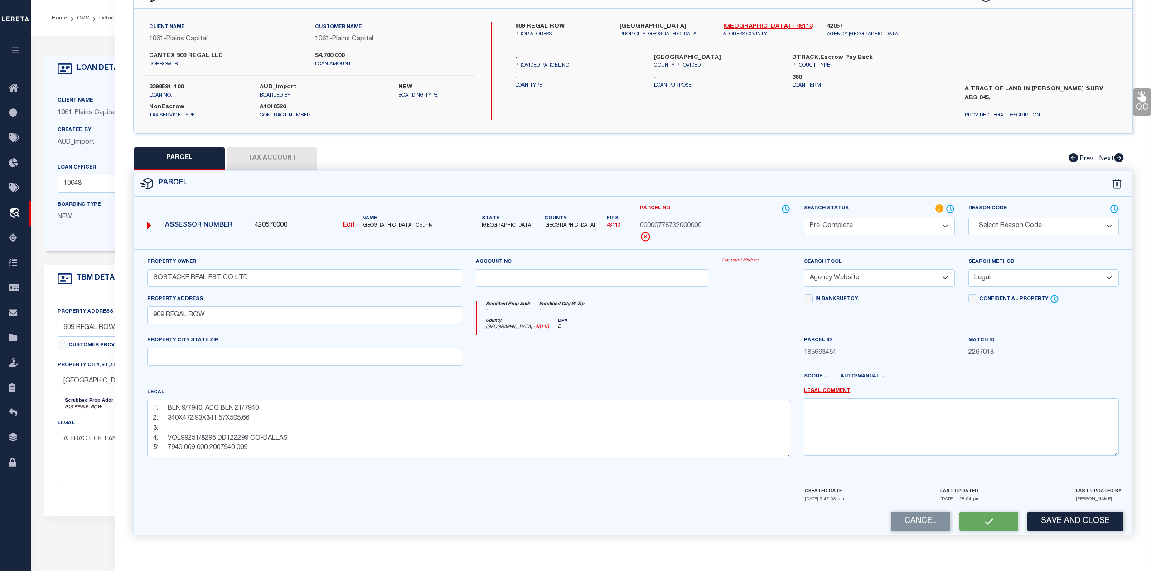
checkbox input "false"
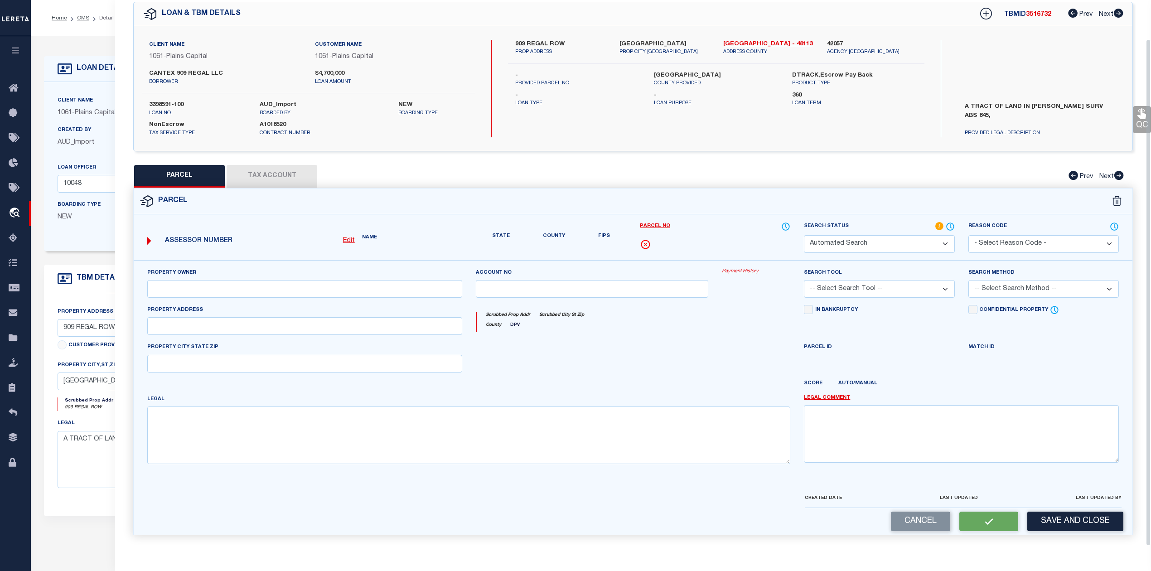
select select "PC"
type input "SOSTACKE REAL EST CO LTD"
select select "AGW"
select select "LEG"
type input "909 REGAL ROW"
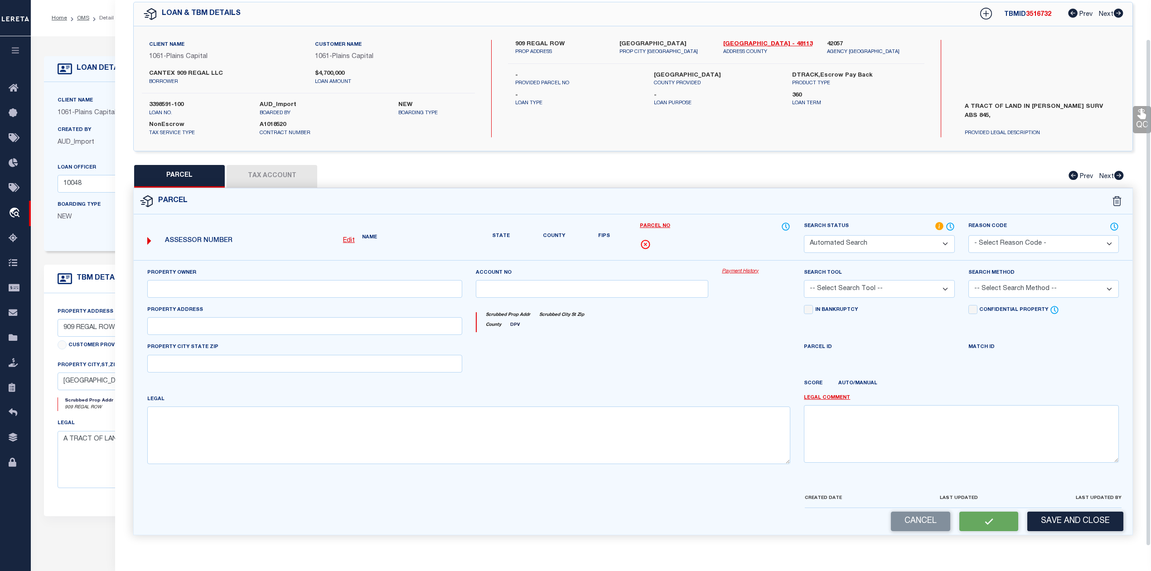
type textarea "1: BLK 9/7940; ADG BLK 21/7940 2: 340X472.93X341.57X505.66 3: 4: VOL99251/8296 …"
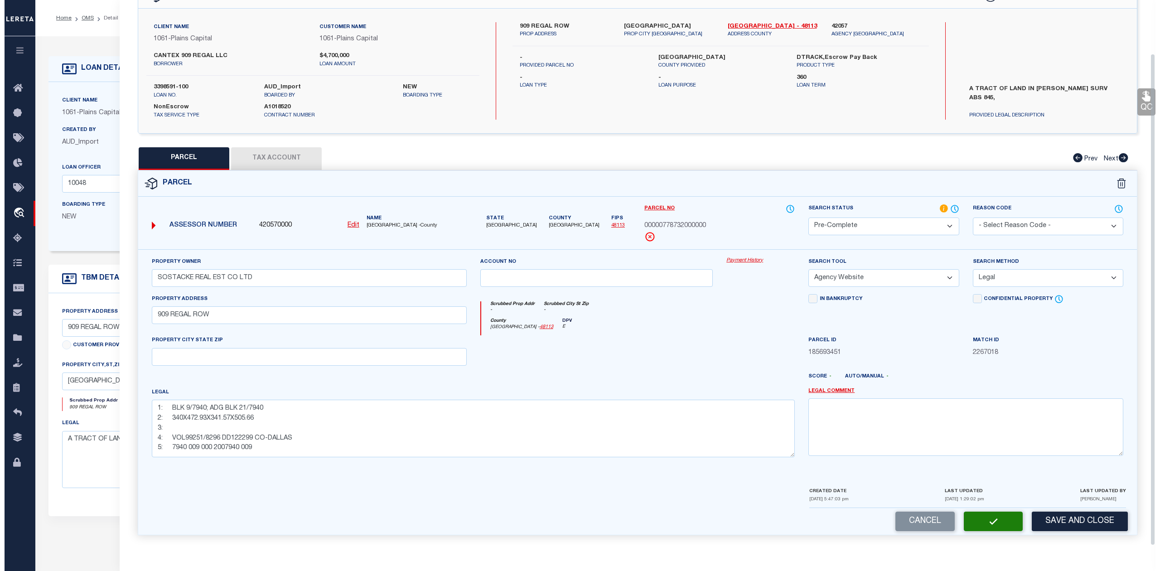
scroll to position [0, 0]
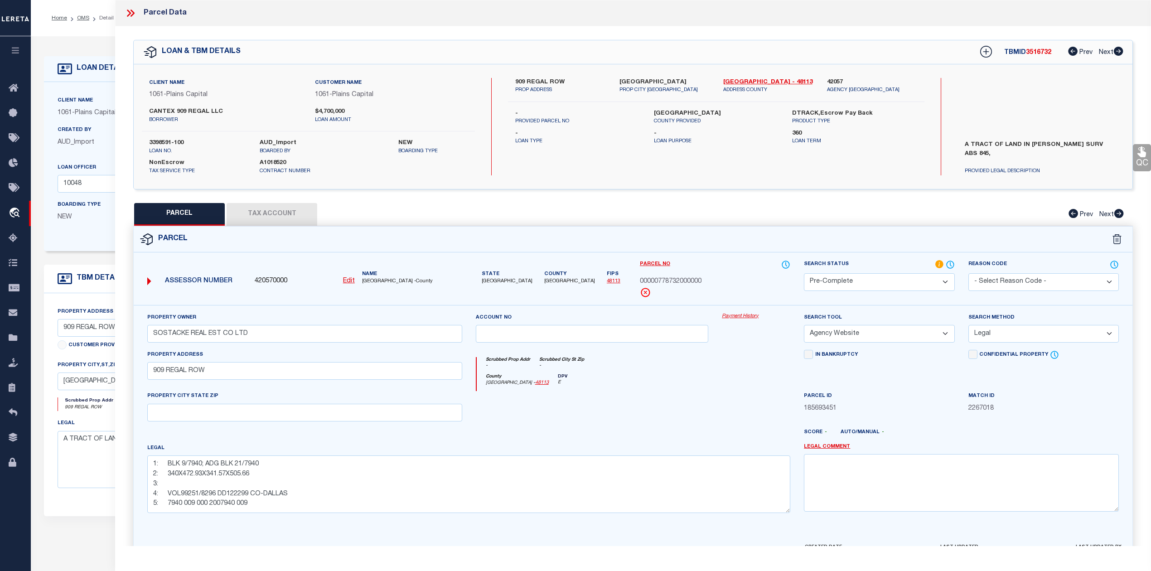
click at [1034, 55] on span "3516732" at bounding box center [1038, 52] width 25 height 6
copy span "3516732"
drag, startPoint x: 146, startPoint y: 140, endPoint x: 183, endPoint y: 143, distance: 37.8
click at [183, 143] on div "3398591-100 loan no." at bounding box center [197, 147] width 111 height 16
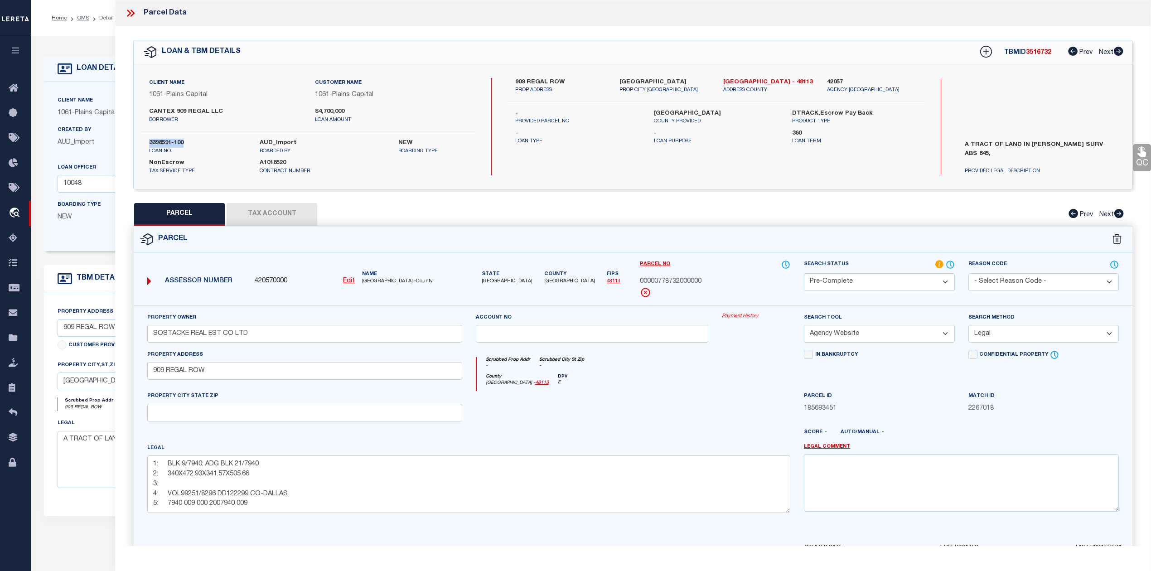
copy label "3398591-100"
drag, startPoint x: 720, startPoint y: 78, endPoint x: 740, endPoint y: 82, distance: 20.3
click at [740, 82] on div "Dallas - 48113 ADDRESS COUNTY" at bounding box center [769, 86] width 104 height 16
copy link "[GEOGRAPHIC_DATA]"
click at [660, 280] on span "00000778732000000" at bounding box center [671, 282] width 62 height 10
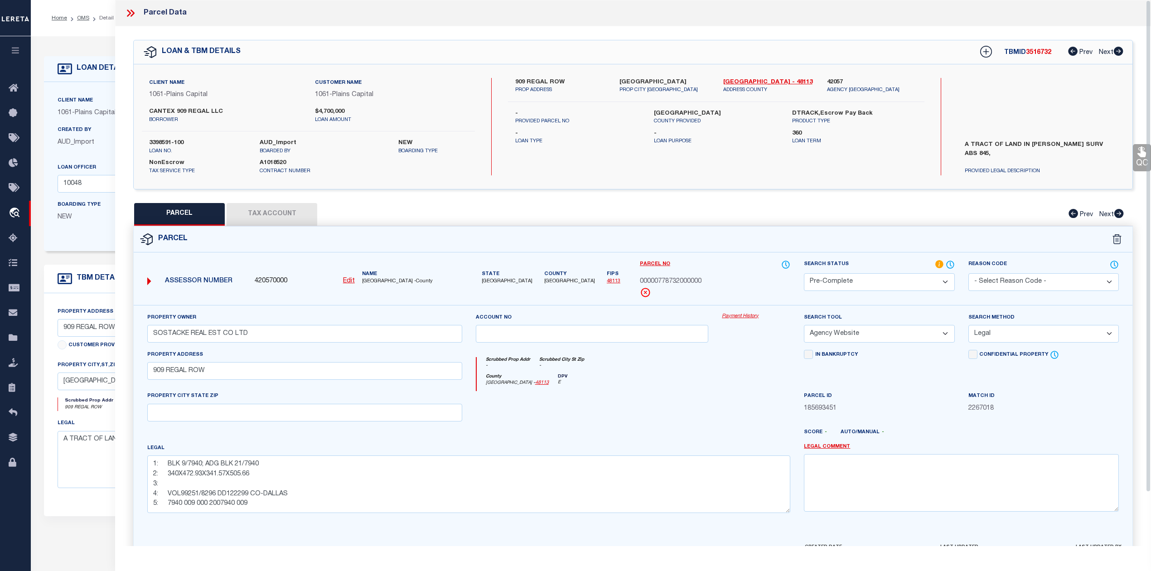
click at [660, 280] on span "00000778732000000" at bounding box center [671, 282] width 62 height 10
copy span "00000778732000000"
click at [732, 451] on div "Legal 1: BLK 9/7940; ADG BLK 21/7940 2: 340X472.93X341.57X505.66 3: 4: VOL99251…" at bounding box center [468, 478] width 643 height 70
click at [131, 17] on icon at bounding box center [131, 13] width 12 height 12
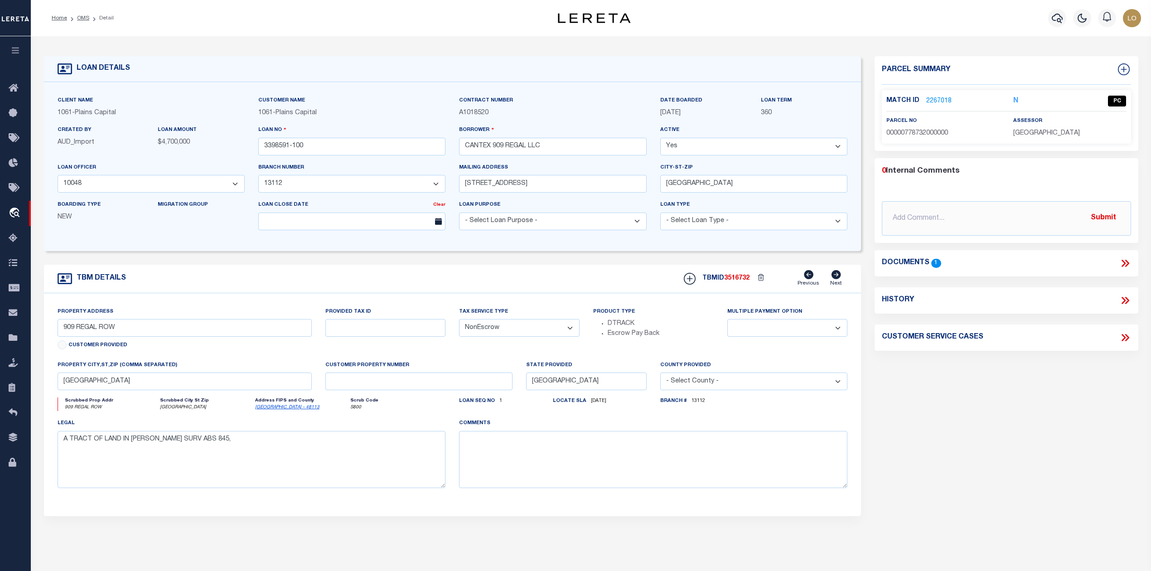
click at [1012, 445] on div "Parcel Summary Match ID 2267018 N parcel no 00000778732000000 0" at bounding box center [1006, 303] width 277 height 495
click at [78, 15] on link "OMS" at bounding box center [83, 17] width 12 height 5
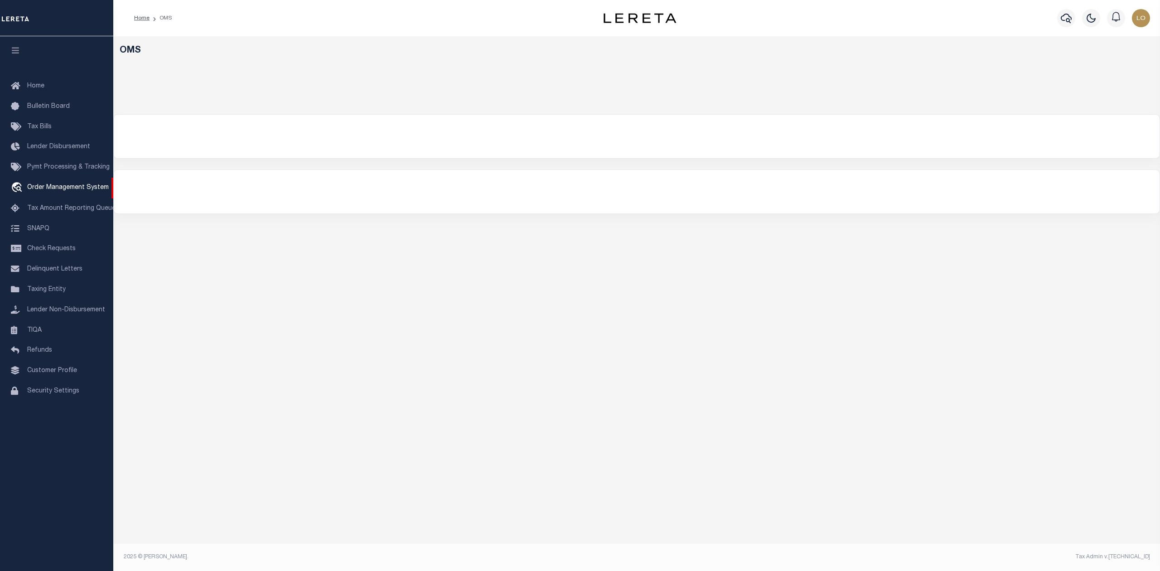
select select "200"
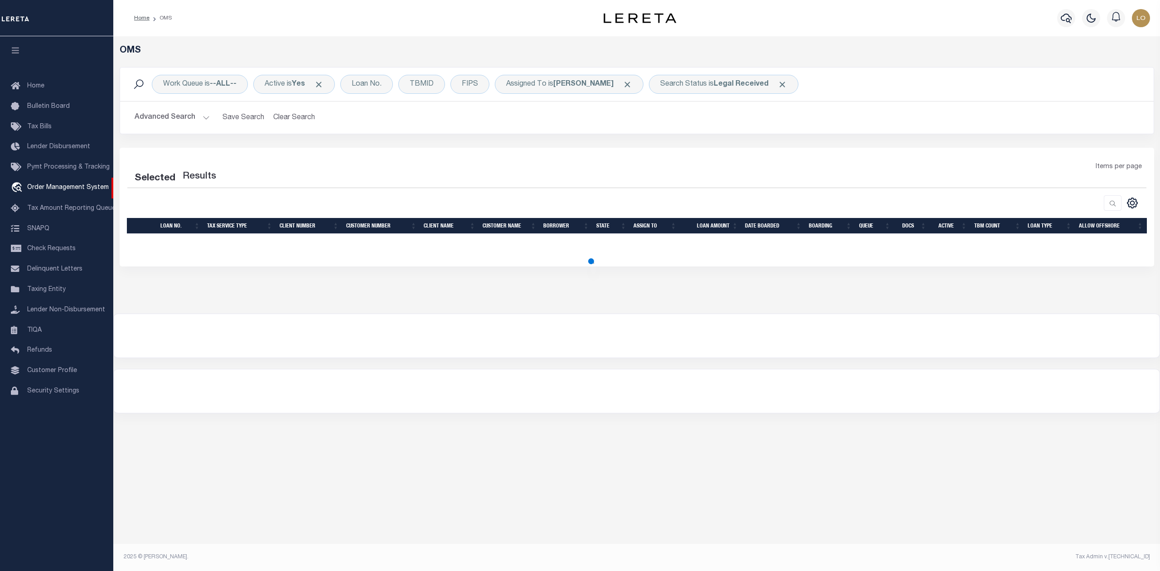
select select "200"
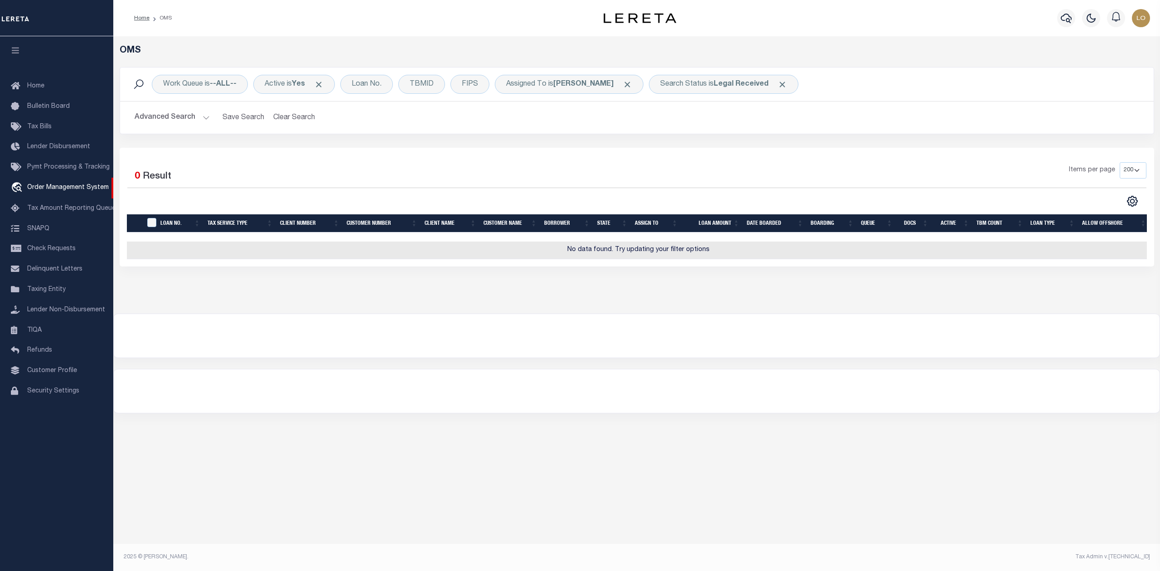
click at [786, 451] on div "OMS Work Queue is --ALL-- Active is Yes Loan No. TBMID FIPS Assigned To is Loke…" at bounding box center [636, 293] width 1047 height 514
click at [623, 83] on span "Click to Remove" at bounding box center [628, 85] width 10 height 10
click at [698, 82] on span "Click to Remove" at bounding box center [697, 85] width 10 height 10
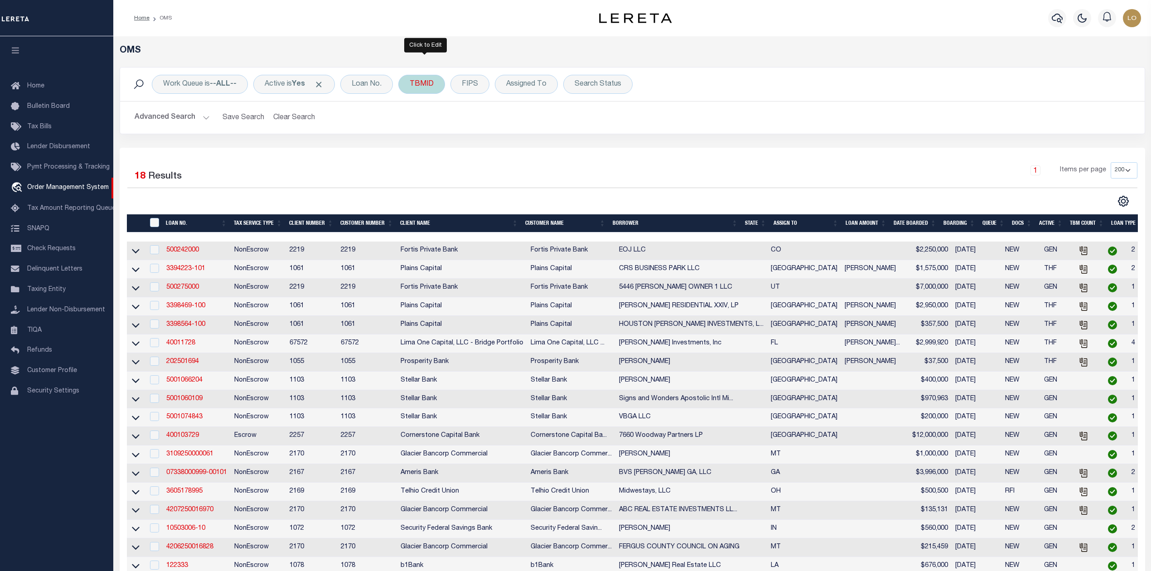
click at [418, 84] on div "TBMID" at bounding box center [421, 84] width 47 height 19
click at [436, 128] on input "number" at bounding box center [476, 124] width 133 height 17
type input "3511875"
click at [537, 148] on input "Apply" at bounding box center [530, 144] width 27 height 15
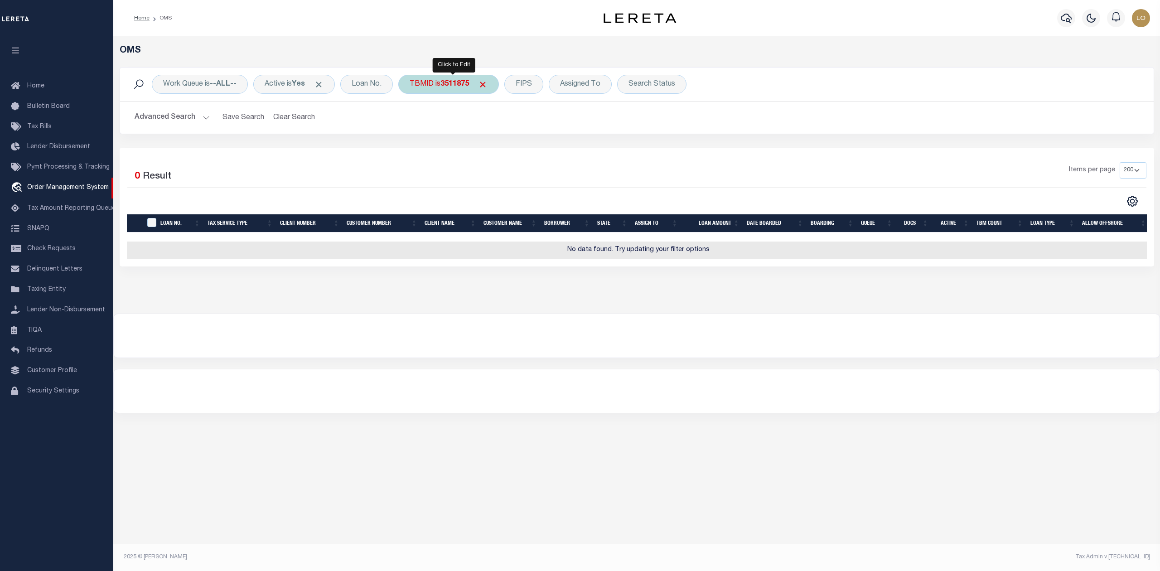
click at [464, 87] on b "3511875" at bounding box center [455, 84] width 29 height 7
type input "3511858"
click at [533, 147] on input "Apply" at bounding box center [530, 144] width 27 height 15
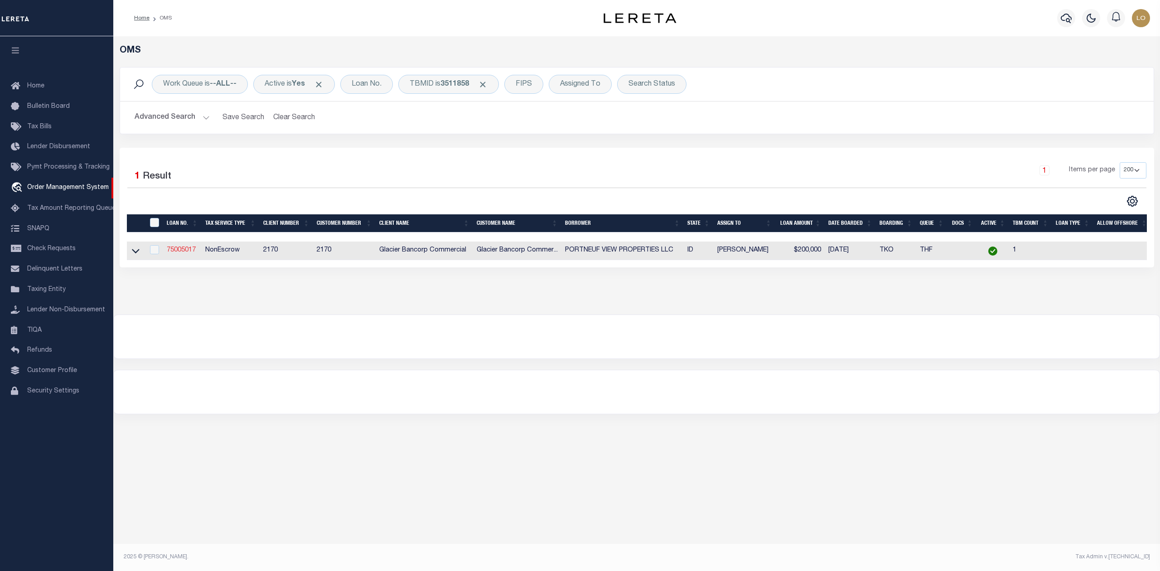
click at [194, 251] on link "75005017" at bounding box center [181, 250] width 29 height 6
type input "75005017"
type input "PORTNEUF VIEW PROPERTIES LLC"
select select
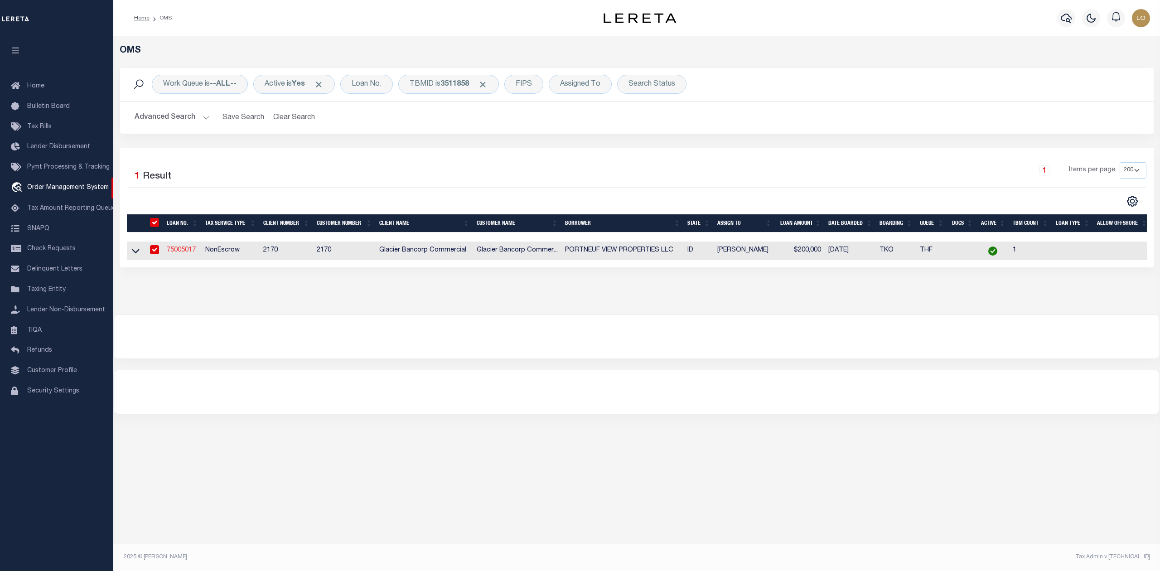
select select "400"
select select "NonEscrow"
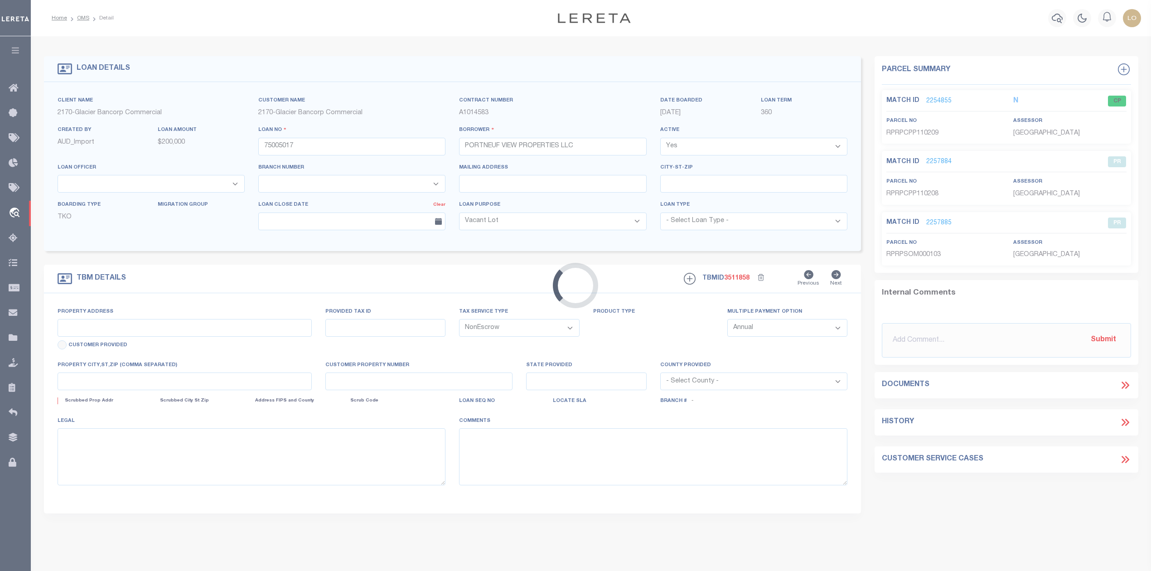
type input "2424 BIRDIE THOMPSON DR"
type input "RPRPCPP110209"
select select
type input "POCATELLO ID 832012781"
type input "97708297"
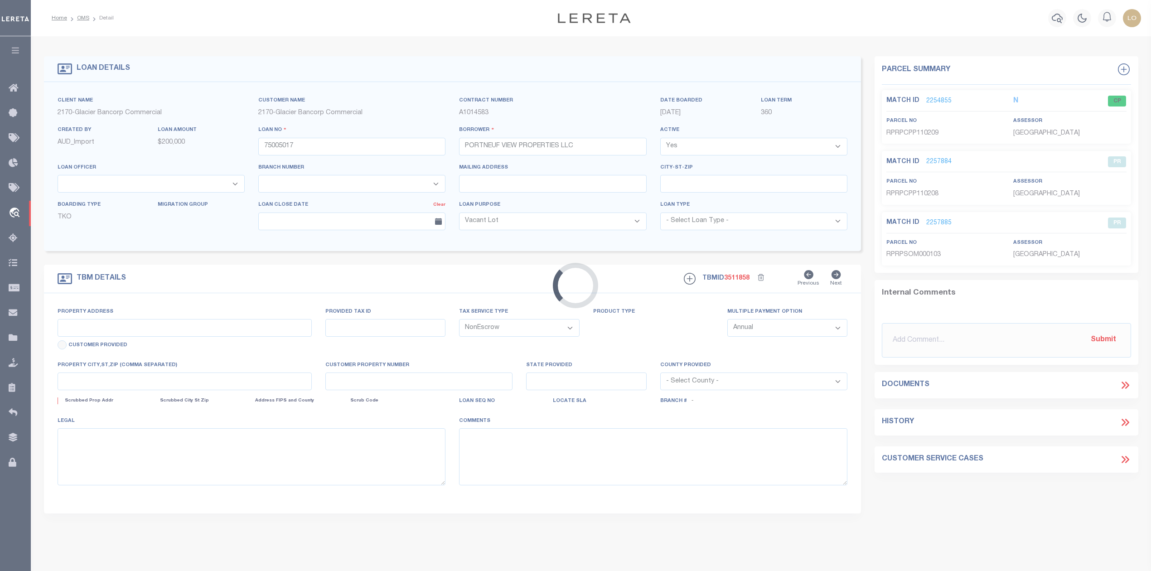
type input "ID"
select select
select select "167850"
select select "27203"
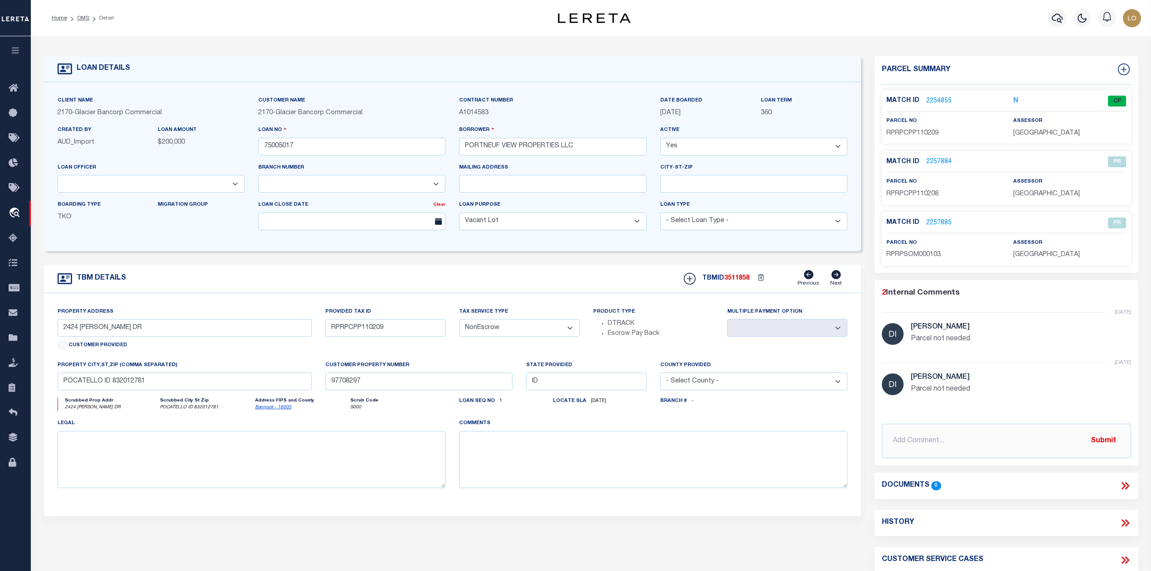
click at [936, 98] on link "2254855" at bounding box center [939, 102] width 25 height 10
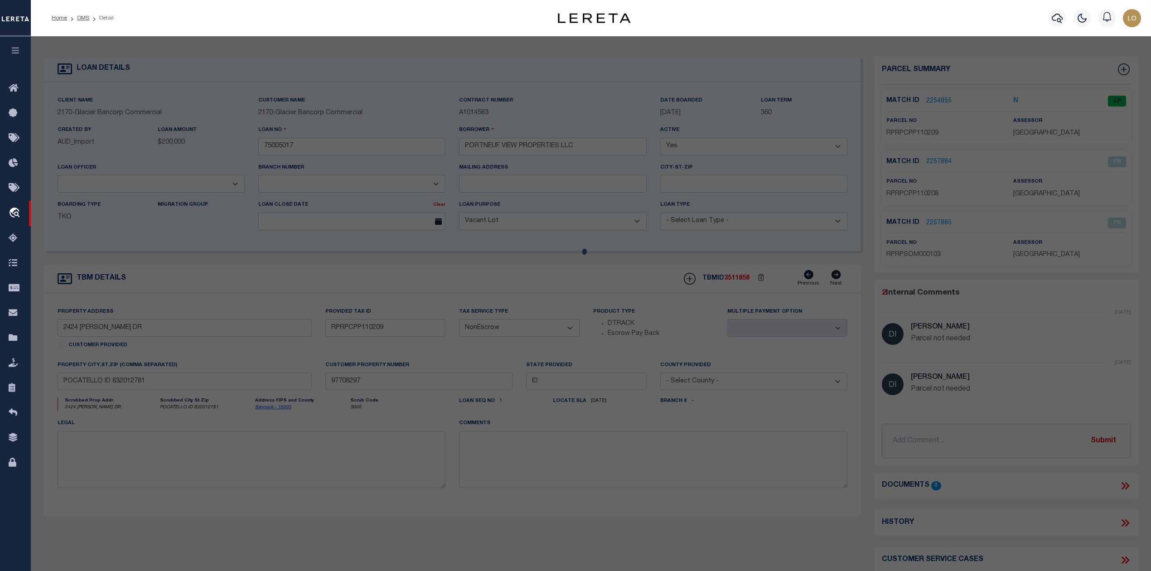
checkbox input "false"
select select "CP"
type input "PORTNEUF VIEW PROPERTIES LLC"
select select "AGW"
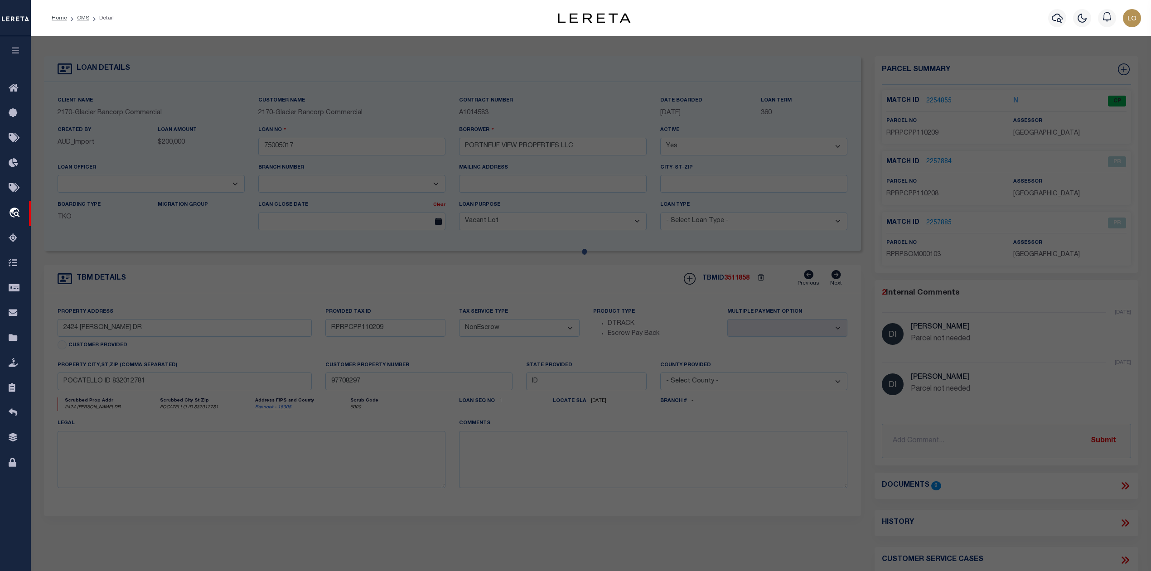
select select "ADD"
type input "2424 BIRDIE THOMPSON DR"
type input "POCATELLO, ID 83201"
type textarea "S30-T6S-R35E TR LT 2-SW4NW4 TAX 122 1.60 AC COUNT PROP IN POCA"
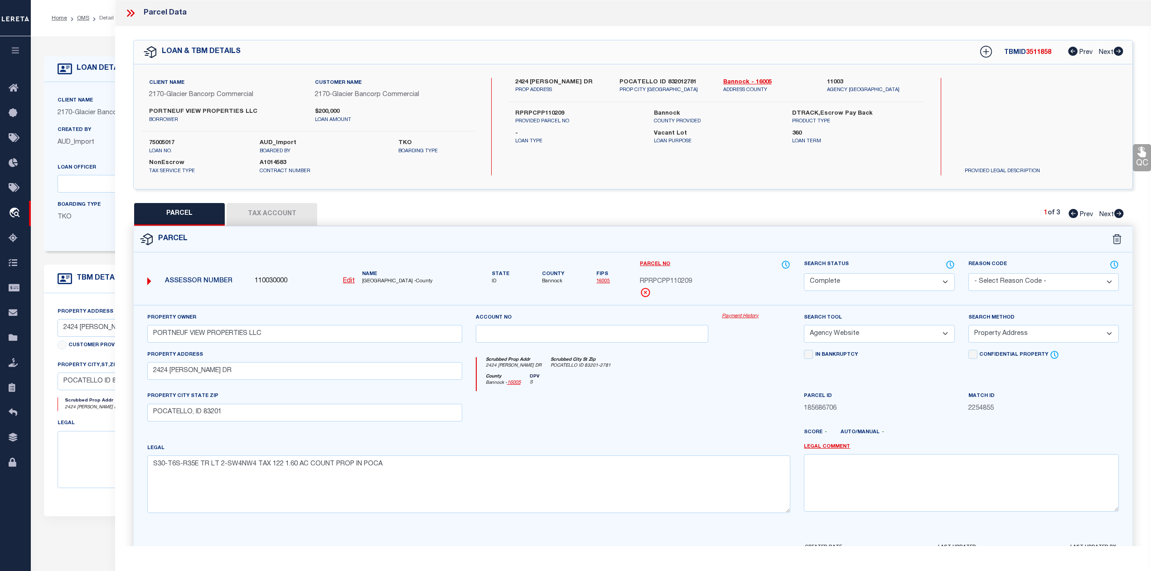
click at [659, 428] on div at bounding box center [592, 409] width 247 height 37
click at [595, 246] on div "Parcel" at bounding box center [633, 240] width 999 height 26
click at [595, 244] on div "Parcel" at bounding box center [633, 240] width 999 height 26
click at [628, 233] on div "Parcel" at bounding box center [633, 240] width 999 height 26
click at [1117, 216] on icon at bounding box center [1120, 213] width 10 height 9
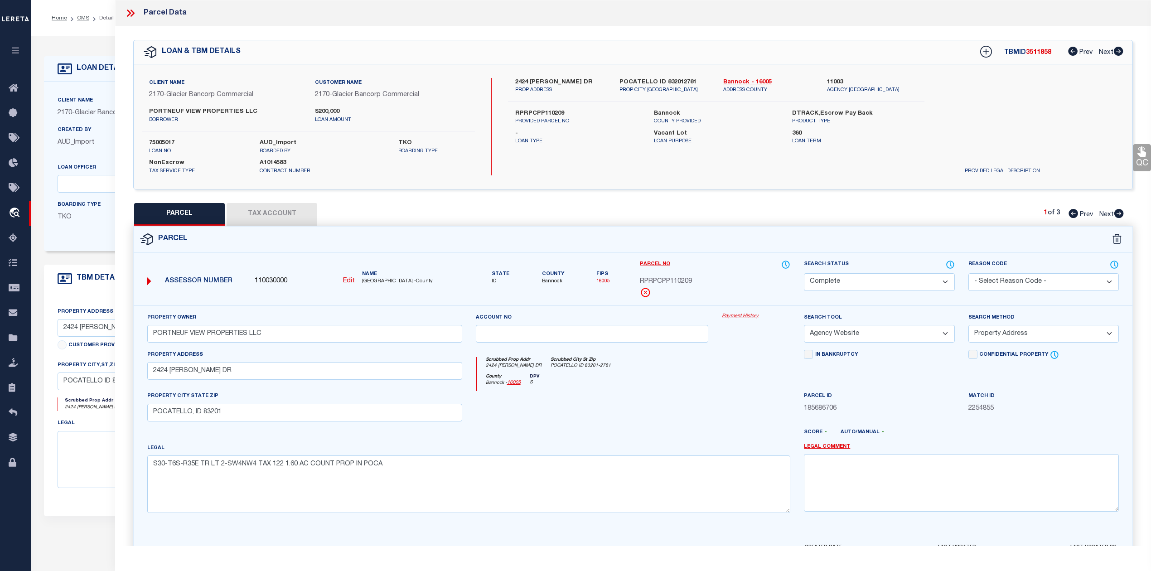
select select "AS"
select select
checkbox input "false"
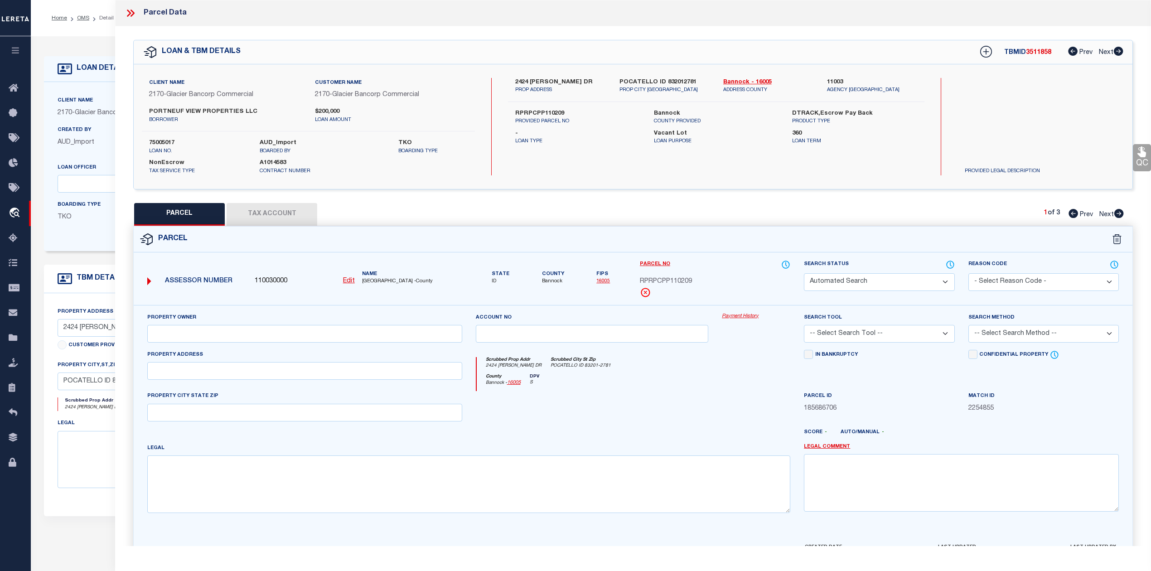
select select "PR"
select select "099"
type input "PORTNEUF VIEW PROPERTIES LLC"
select select "ATL"
select select "ADD"
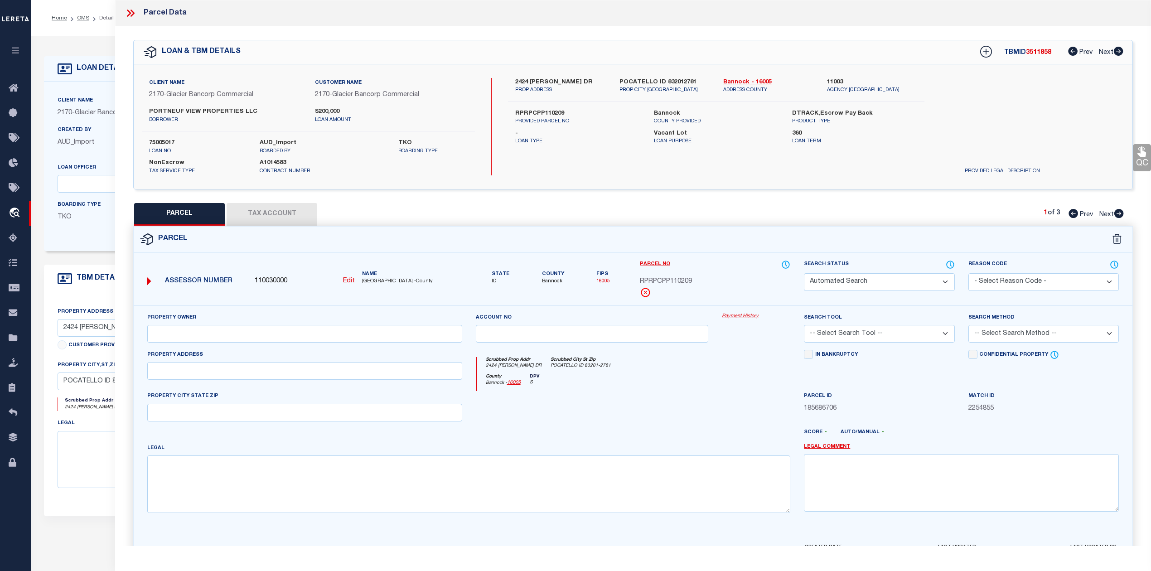
type input "POCATELLO, ID 83201"
type textarea "S30-T6S-R35E TR LOT 2-SW4NW4 TX 121 0.15 AC COUNT PROP IN POCA"
type textarea "Parcel not needed"
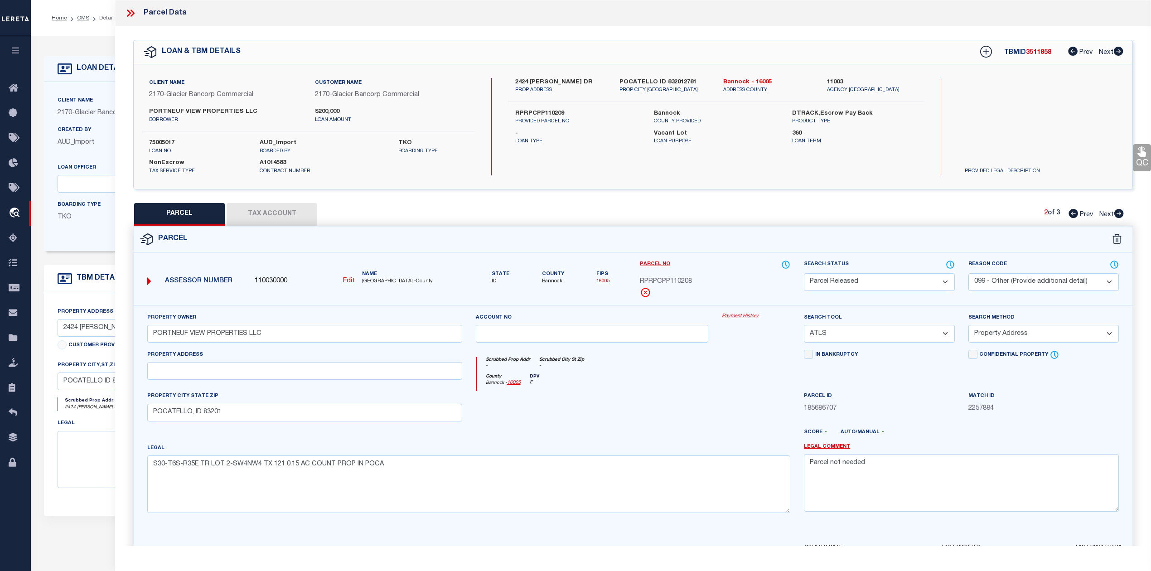
click at [1117, 216] on icon at bounding box center [1120, 213] width 10 height 9
select select "AS"
select select
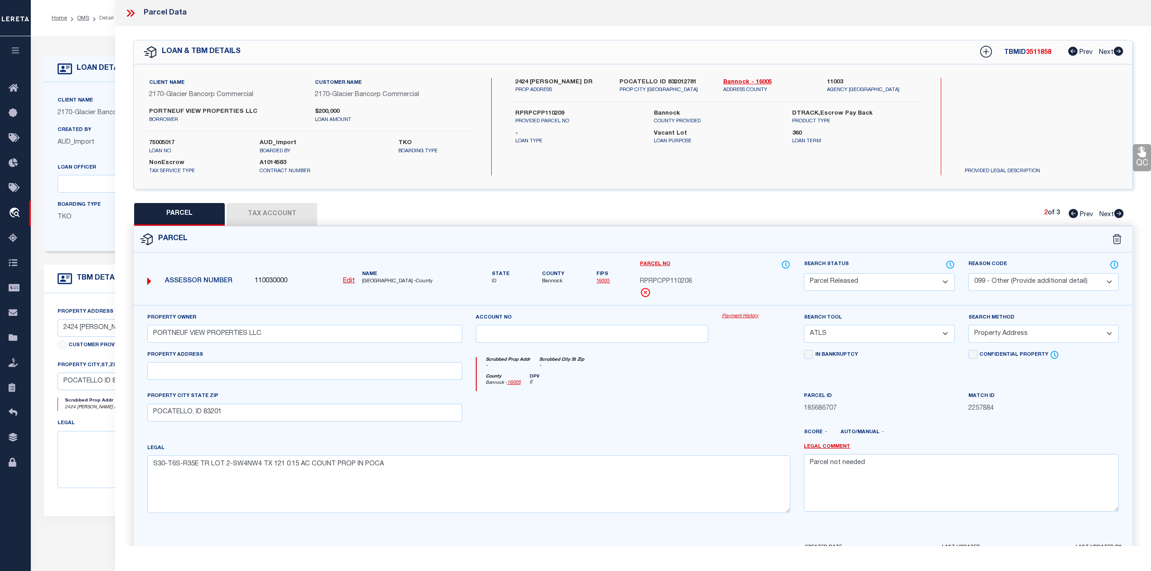
checkbox input "false"
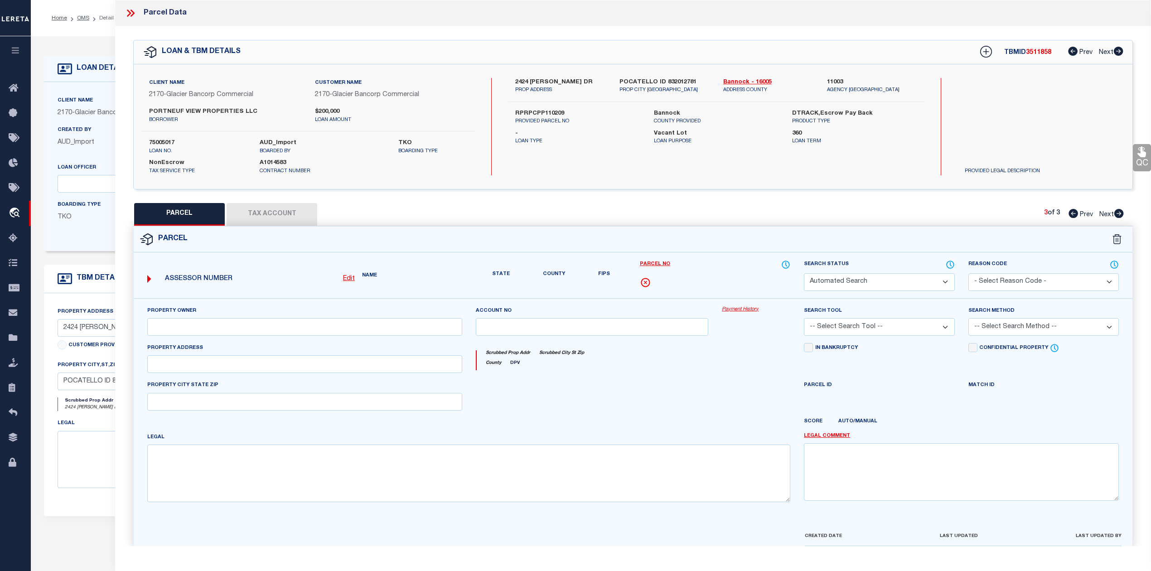
select select "PR"
select select "099"
type input "PORTNEUF VIEW PROPERTIES LLC"
select select "ATL"
select select "ADD"
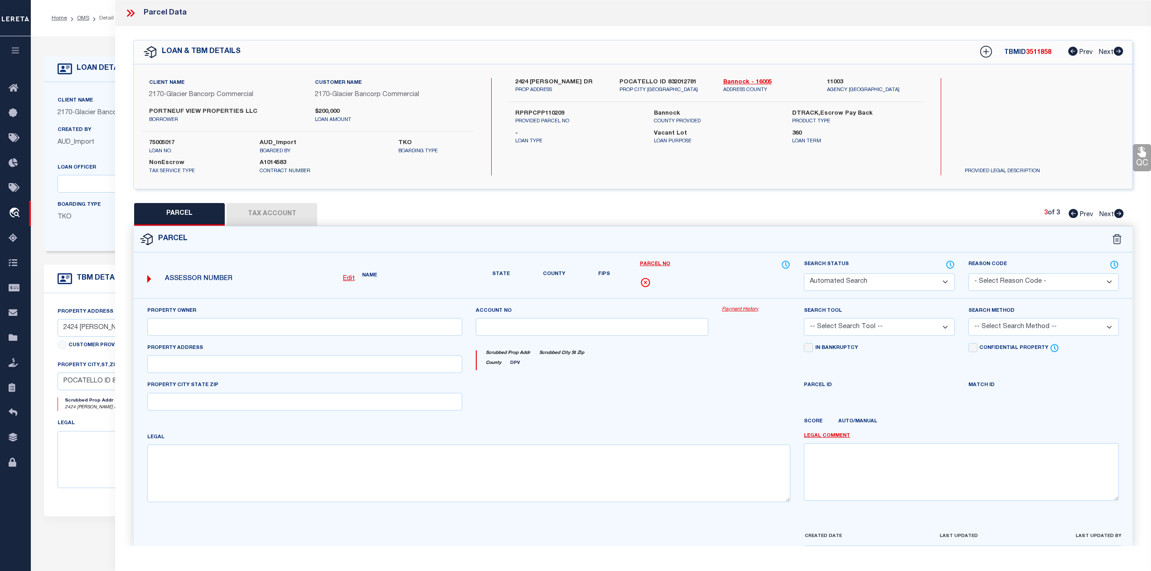
type input "POCATELLO, ID 83201"
type textarea "S30-T6S-R35E TR IN LOT 1 TAX 4 0.03 AC BLOCK 1 SOMERSET SUBDIVISION"
type textarea "Parcel not needed"
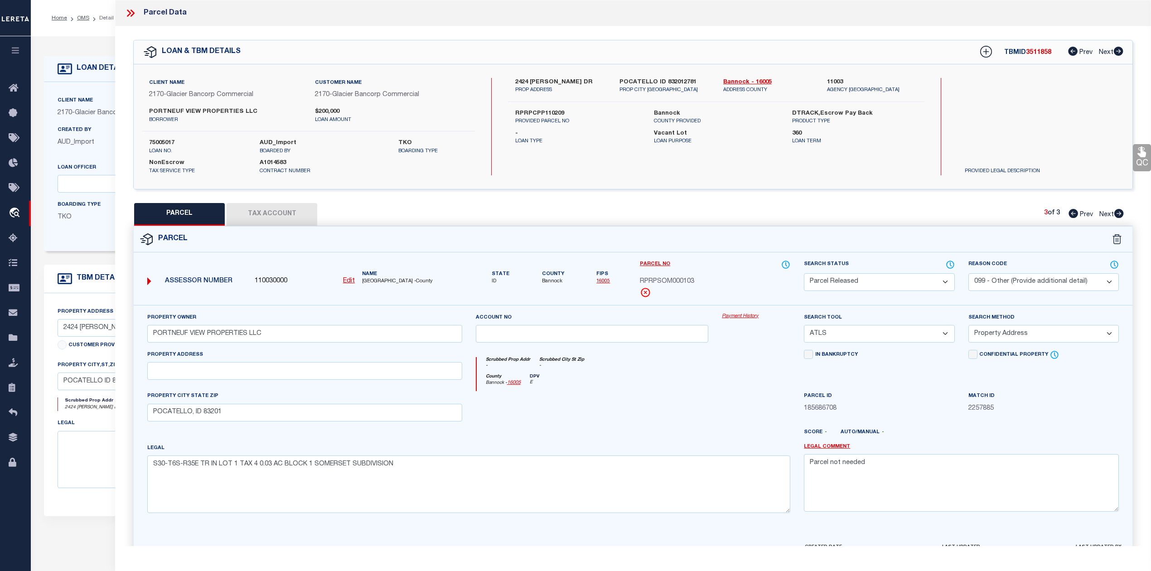
click at [1074, 215] on icon at bounding box center [1074, 213] width 10 height 9
select select "AS"
select select
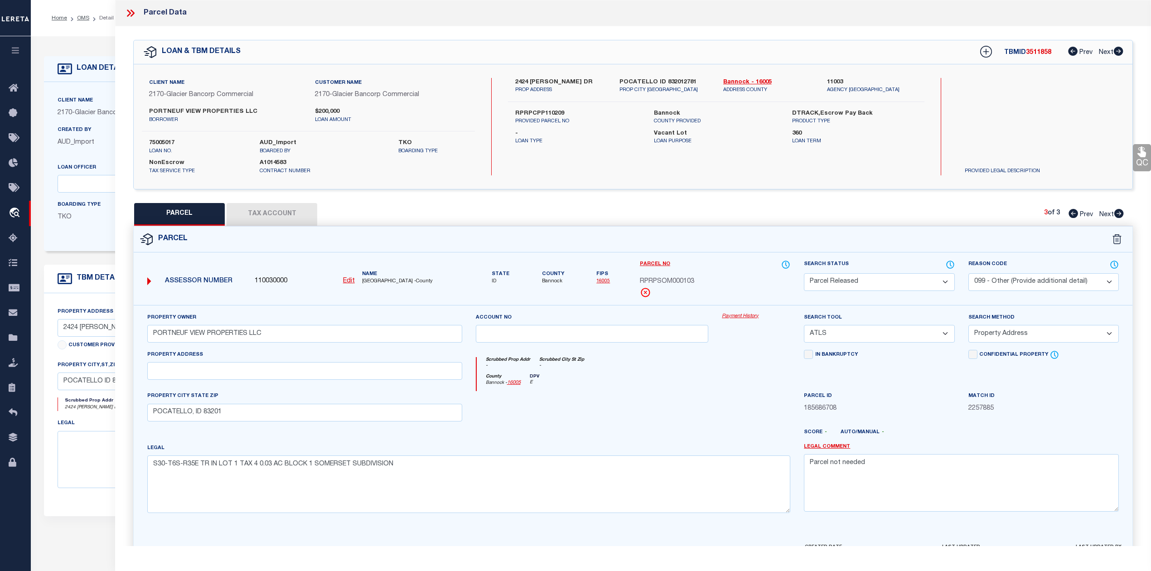
checkbox input "false"
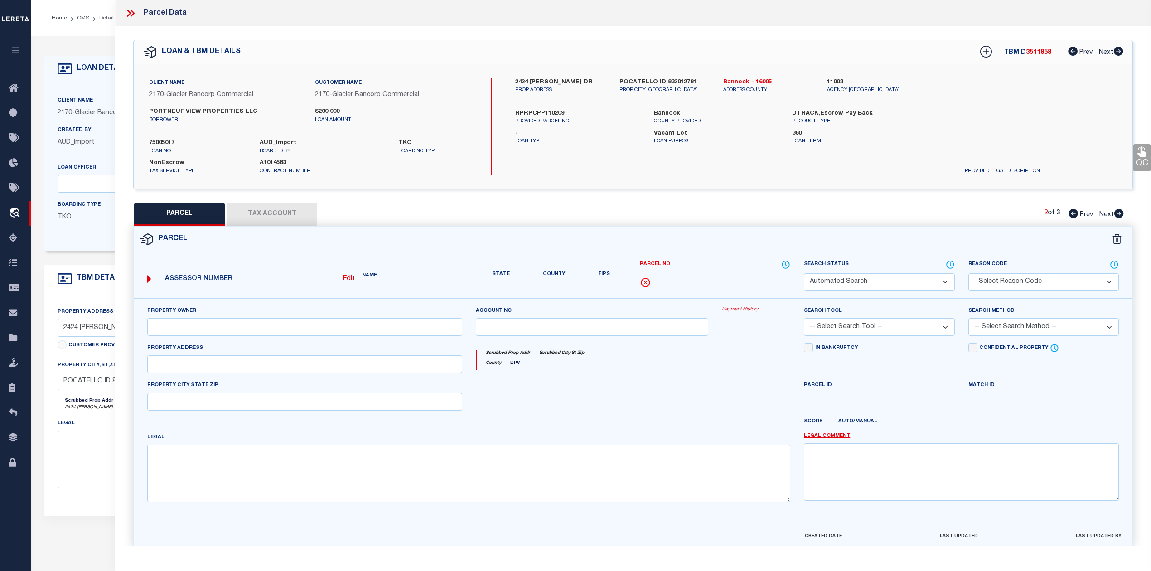
select select "PR"
select select "099"
type input "PORTNEUF VIEW PROPERTIES LLC"
select select "ATL"
select select "ADD"
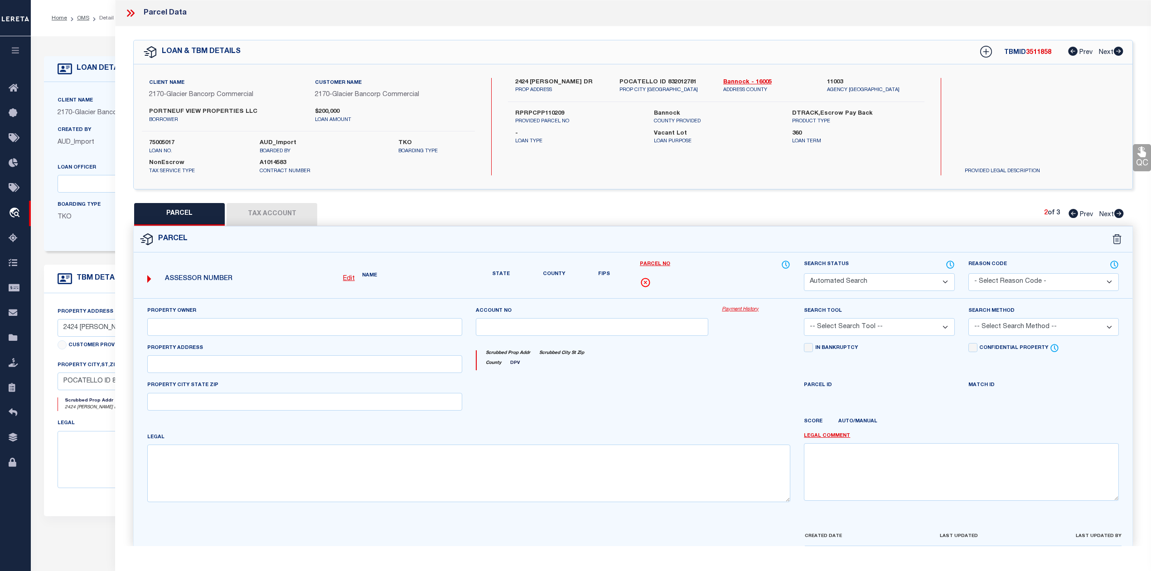
type input "POCATELLO, ID 83201"
type textarea "S30-T6S-R35E TR LOT 2-SW4NW4 TX 121 0.15 AC COUNT PROP IN POCA"
type textarea "Parcel not needed"
click at [1074, 215] on icon at bounding box center [1074, 213] width 10 height 9
select select "AS"
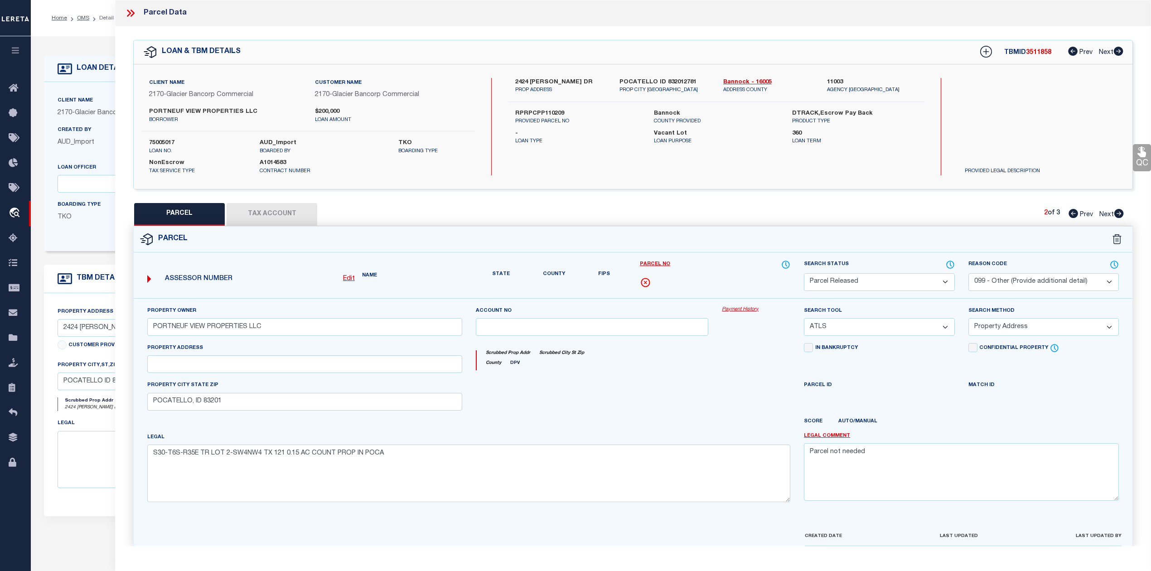
select select
checkbox input "false"
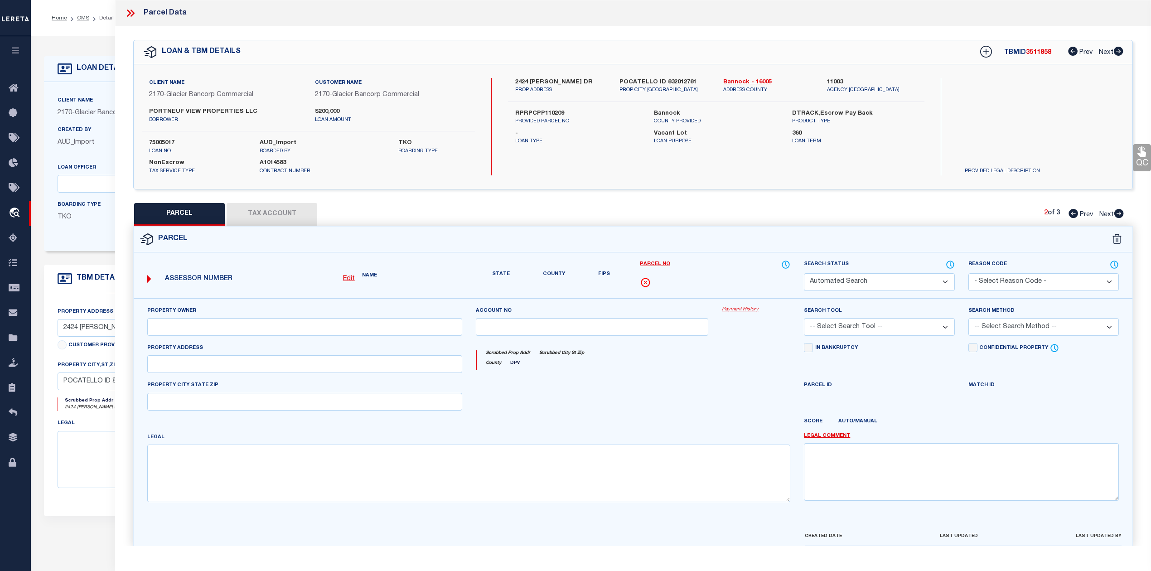
select select "CP"
type input "PORTNEUF VIEW PROPERTIES LLC"
select select "AGW"
select select "ADD"
type input "2424 BIRDIE THOMPSON DR"
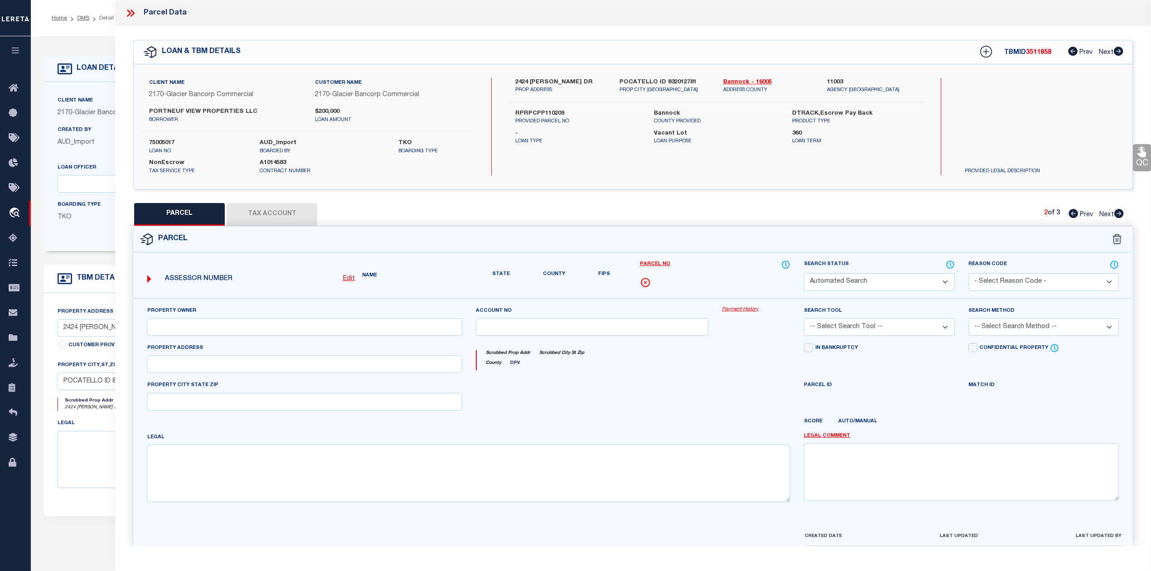
type input "POCATELLO, ID 83201"
type textarea "S30-T6S-R35E TR LT 2-SW4NW4 TAX 122 1.60 AC COUNT PROP IN POCA"
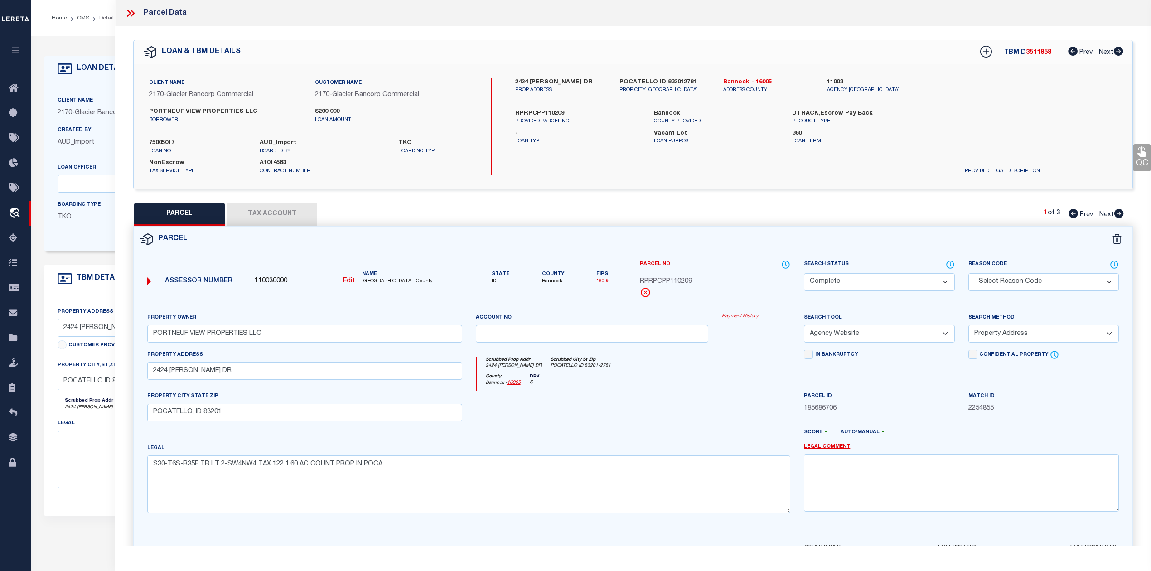
click at [1074, 215] on icon at bounding box center [1074, 213] width 10 height 9
click at [126, 15] on icon at bounding box center [131, 13] width 12 height 12
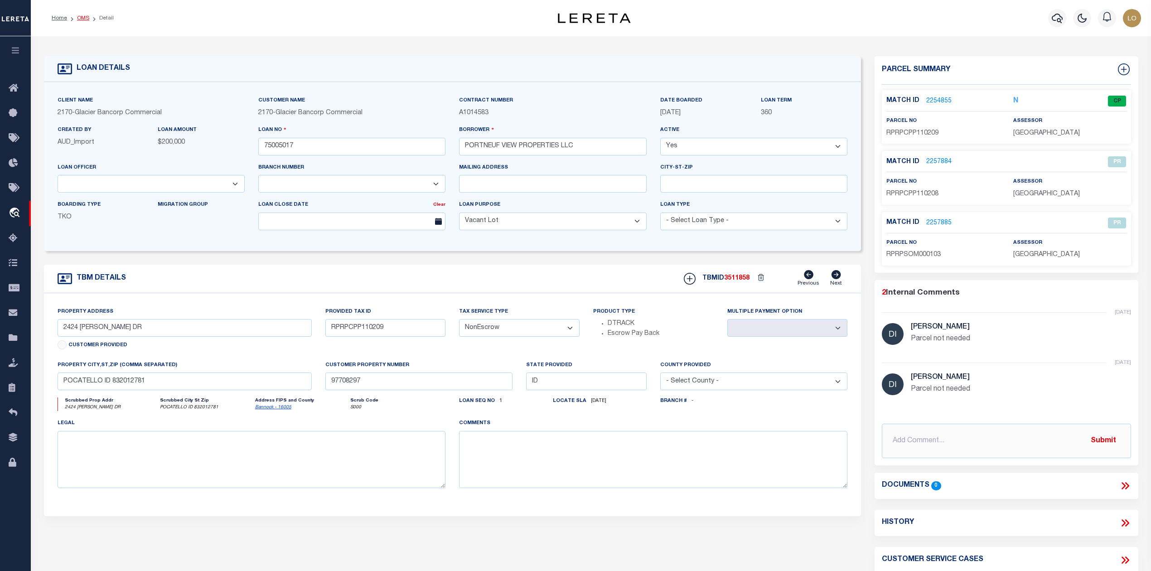
click at [80, 20] on link "OMS" at bounding box center [83, 17] width 12 height 5
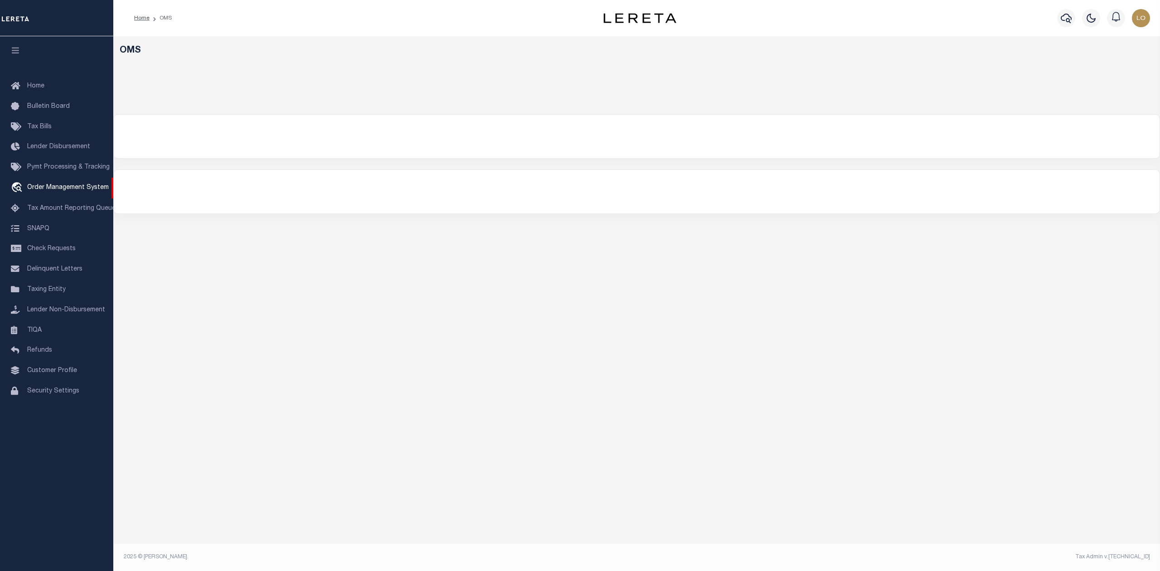
select select "200"
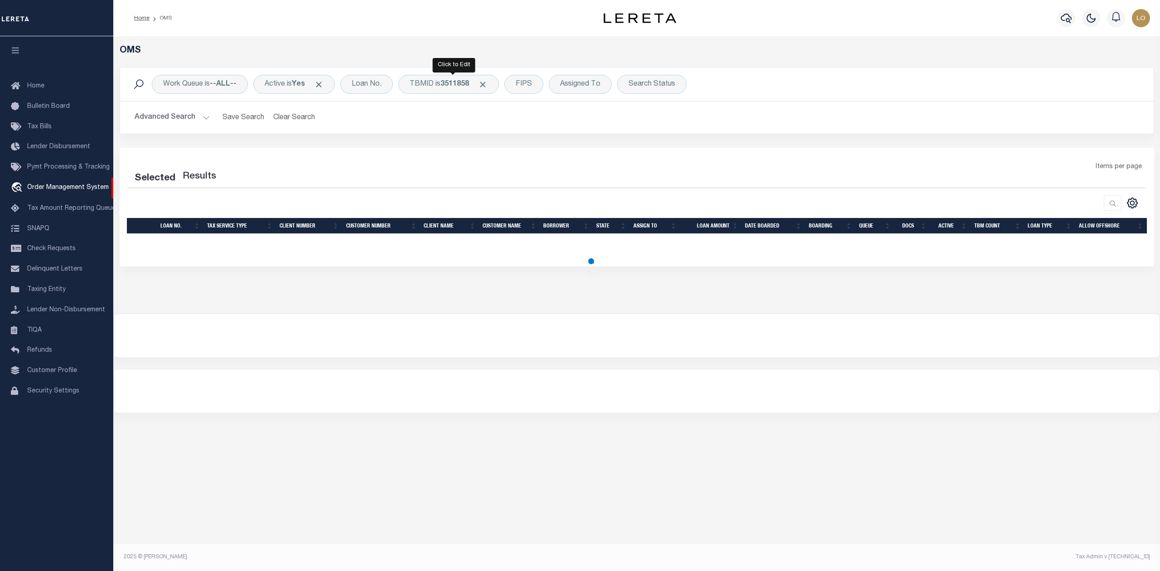
select select "200"
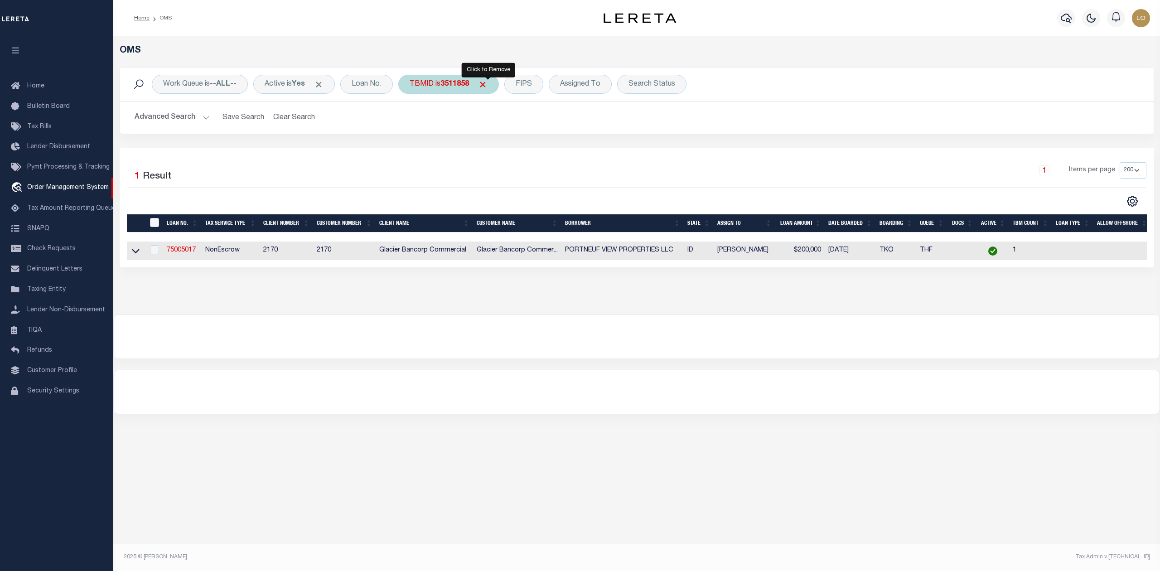
click at [484, 83] on span "Click to Remove" at bounding box center [483, 85] width 10 height 10
